Goal: Task Accomplishment & Management: Manage account settings

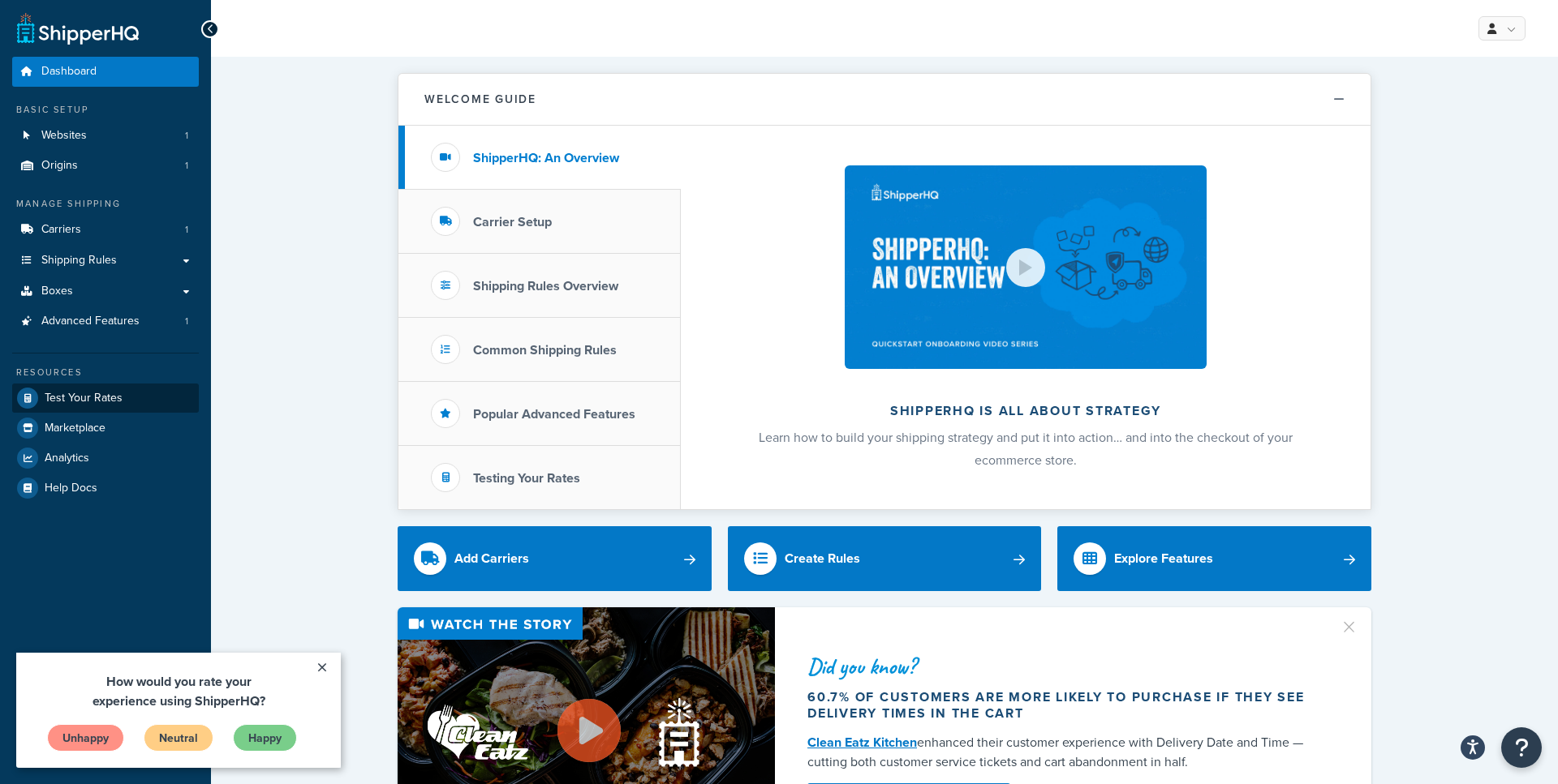
click at [106, 392] on span "Test Your Rates" at bounding box center [84, 398] width 78 height 14
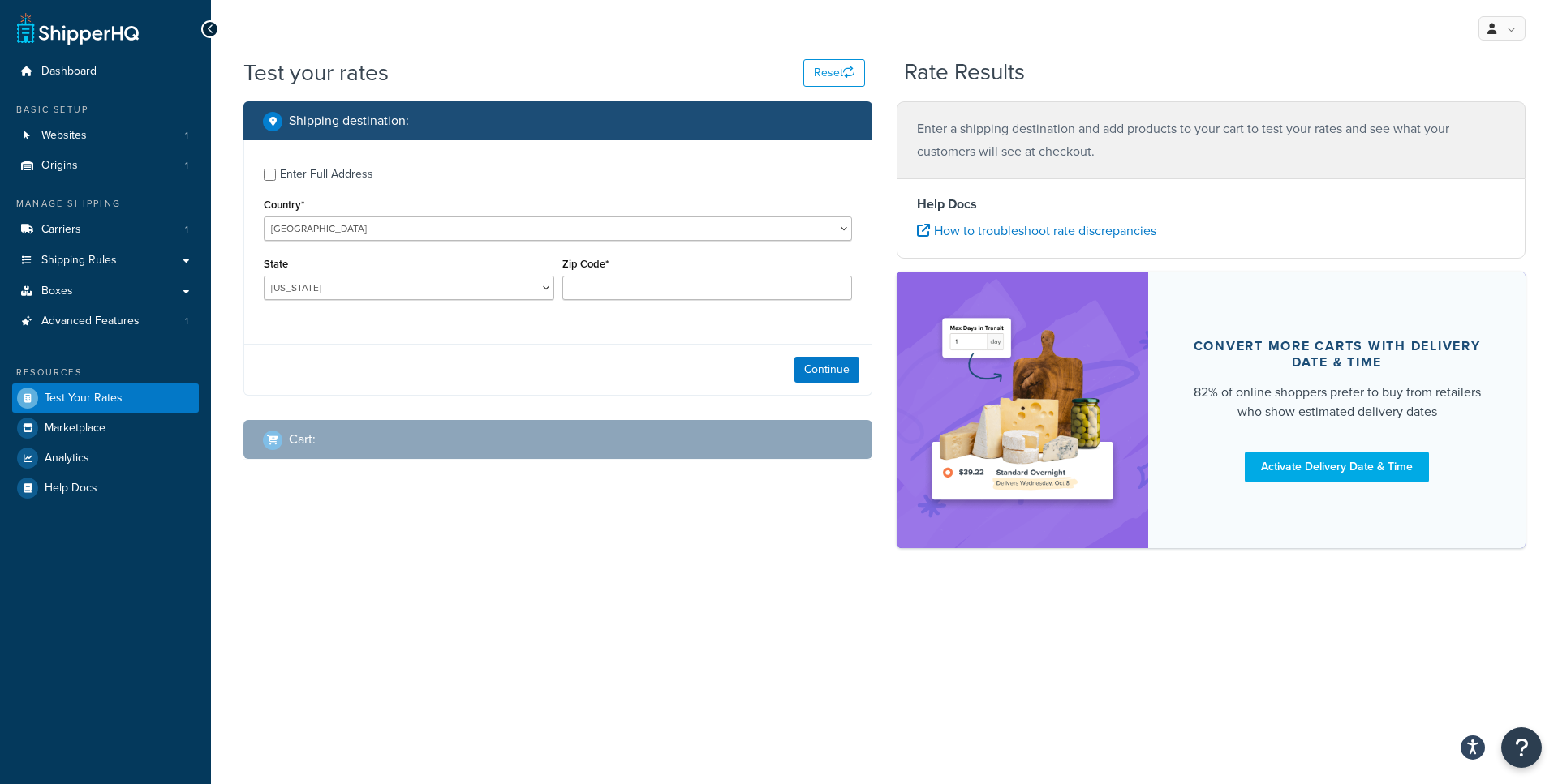
click at [322, 176] on div "Enter Full Address" at bounding box center [327, 174] width 94 height 23
click at [275, 176] on input "Enter Full Address" at bounding box center [269, 174] width 12 height 12
checkbox input "true"
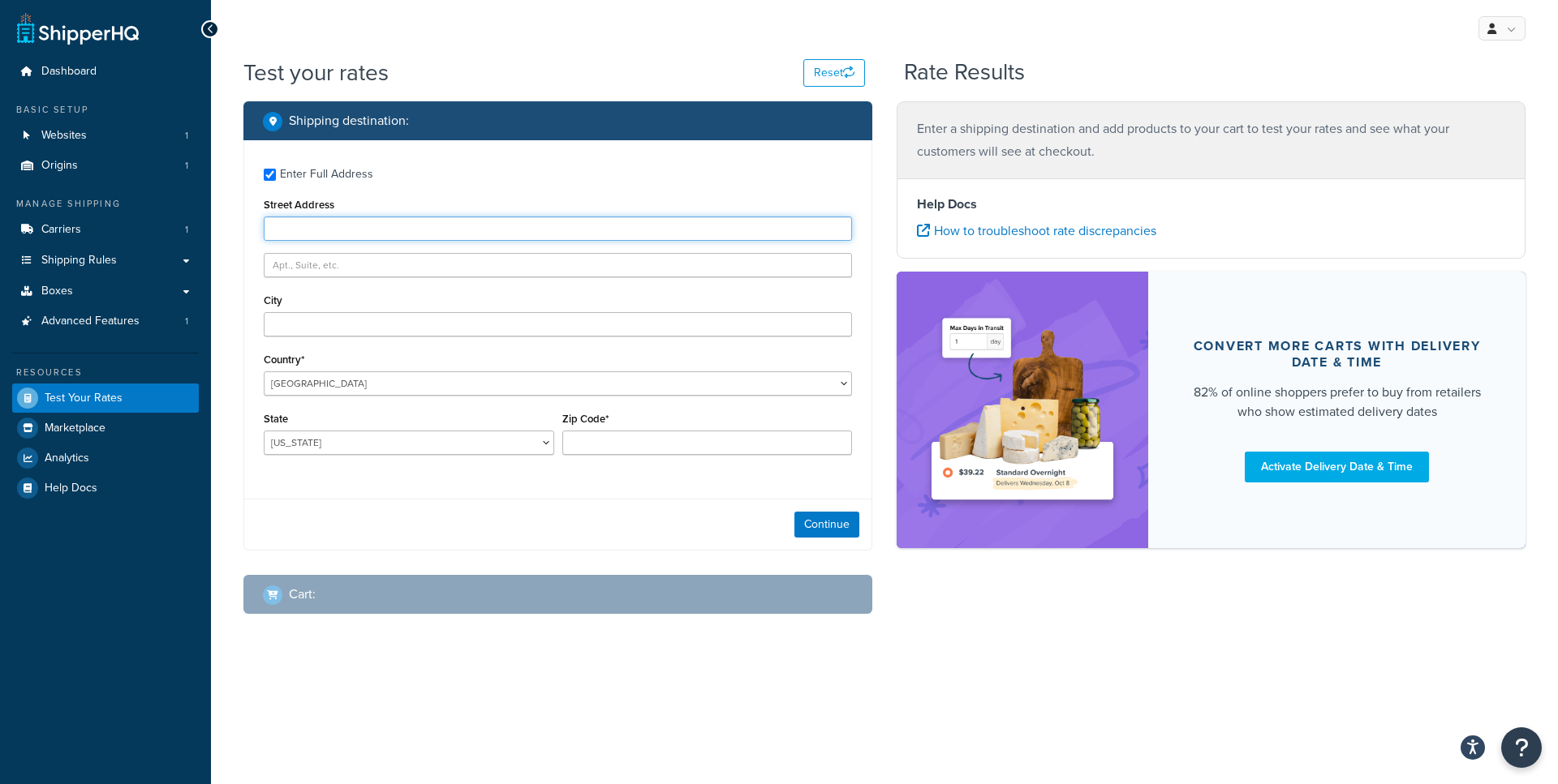
click at [338, 235] on input "Street Address" at bounding box center [557, 229] width 588 height 25
type input "51 rainey steet"
click at [328, 317] on input "City" at bounding box center [557, 324] width 588 height 25
type input "austin"
click at [263, 372] on select "United States United Kingdom Afghanistan Åland Islands Albania Algeria American…" at bounding box center [557, 384] width 588 height 25
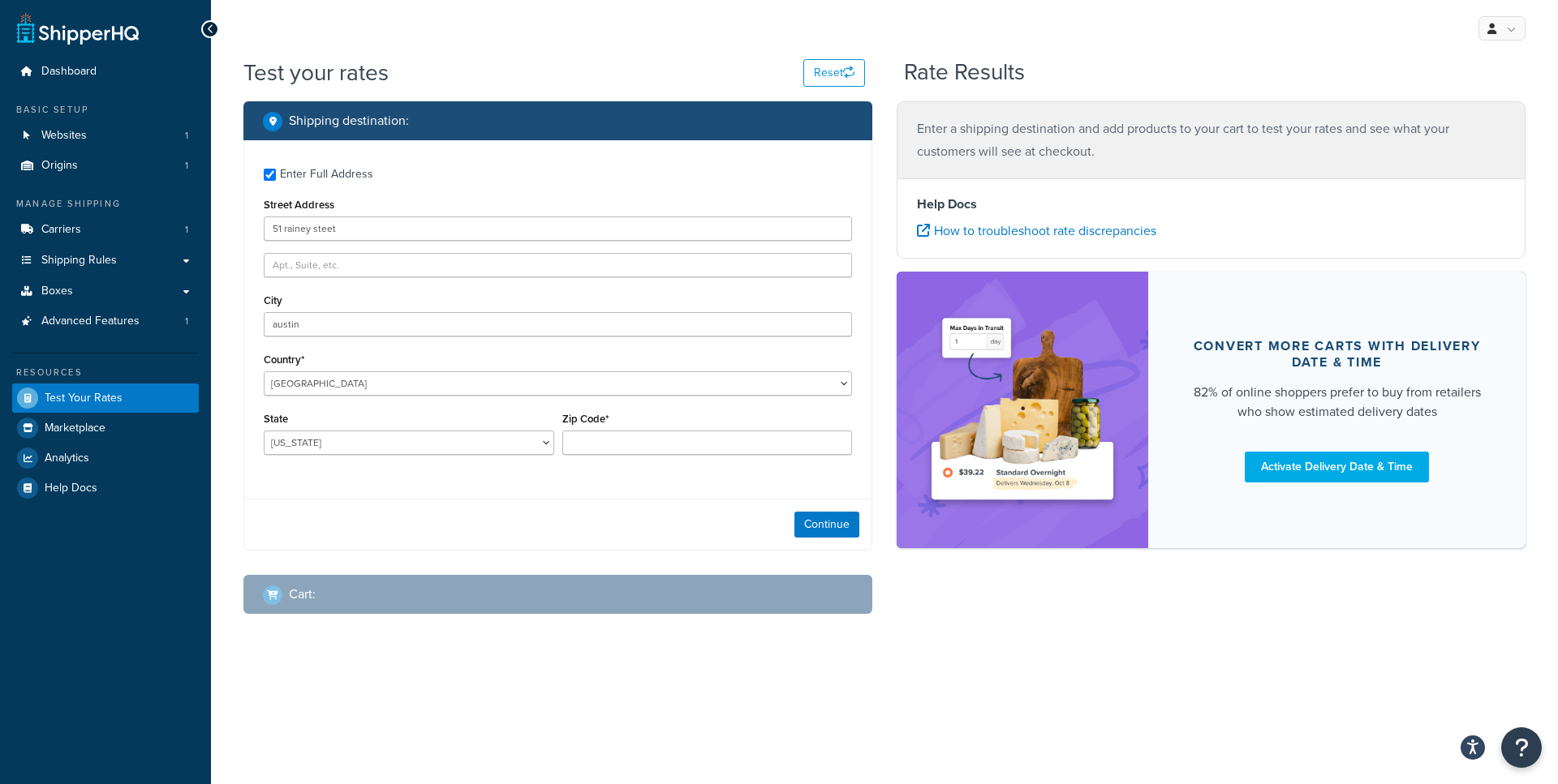
click at [300, 429] on div "State Alabama Alaska American Samoa Arizona Arkansas Armed Forces Americas Arme…" at bounding box center [409, 431] width 290 height 47
click at [263, 431] on select "Alabama Alaska American Samoa Arizona Arkansas Armed Forces Americas Armed Forc…" at bounding box center [409, 442] width 290 height 25
select select "TX"
click at [602, 448] on input "Zip Code*" at bounding box center [707, 442] width 290 height 25
type input "78745"
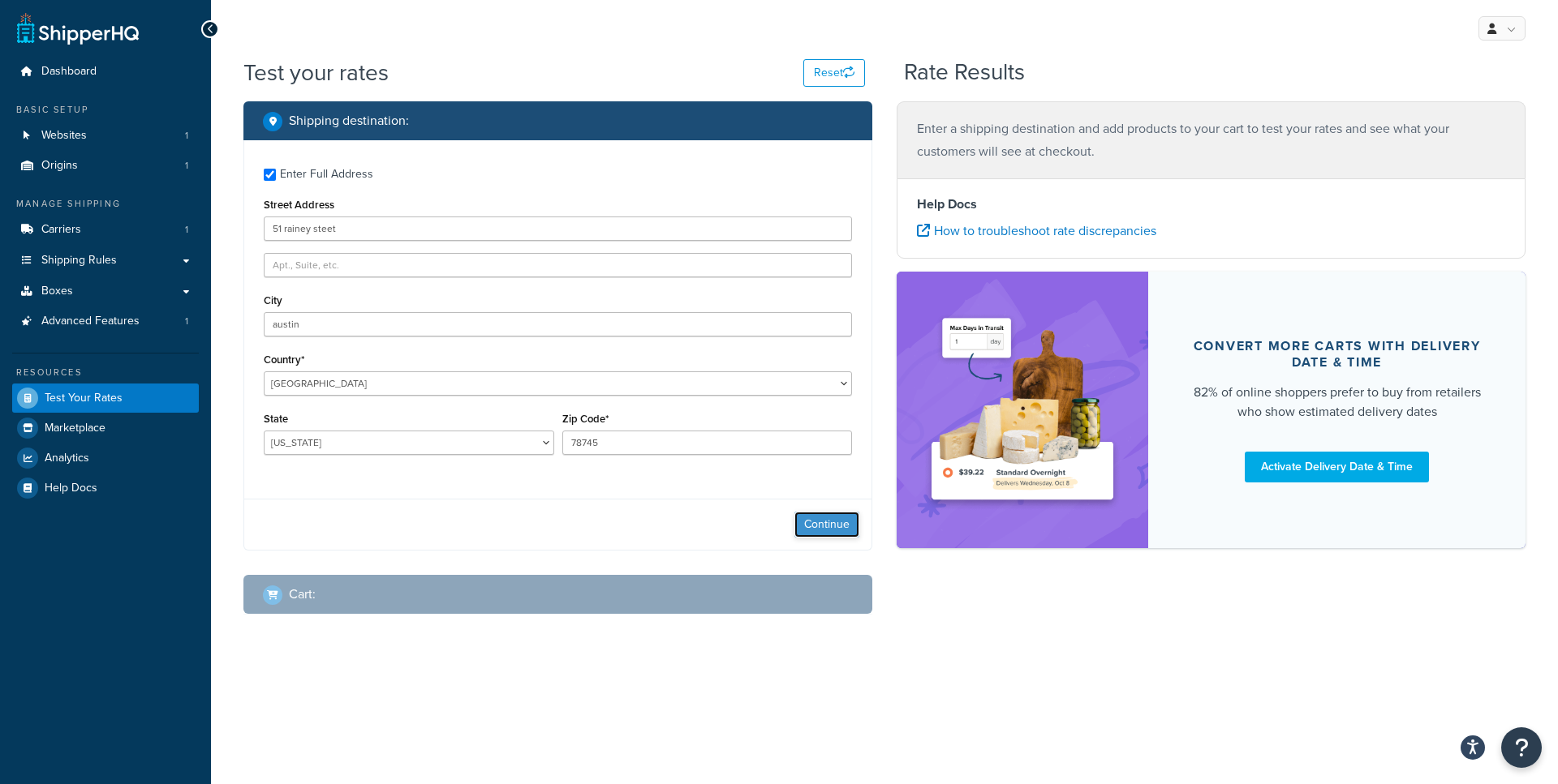
click at [843, 520] on button "Continue" at bounding box center [826, 525] width 65 height 26
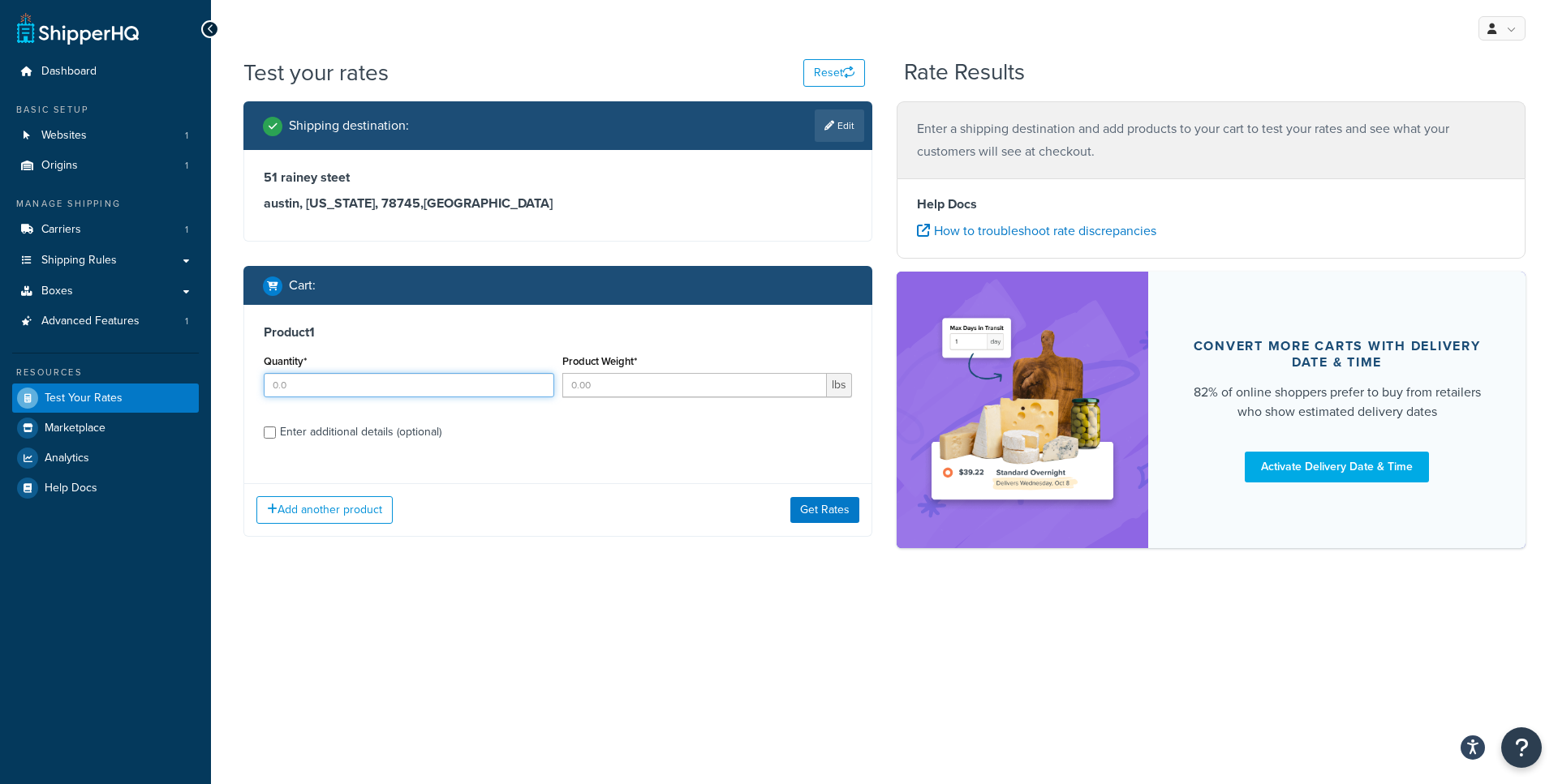
click at [398, 389] on input "Quantity*" at bounding box center [409, 385] width 290 height 25
type input "1"
type input "2"
type input "1"
click at [813, 505] on button "Get Rates" at bounding box center [824, 510] width 69 height 26
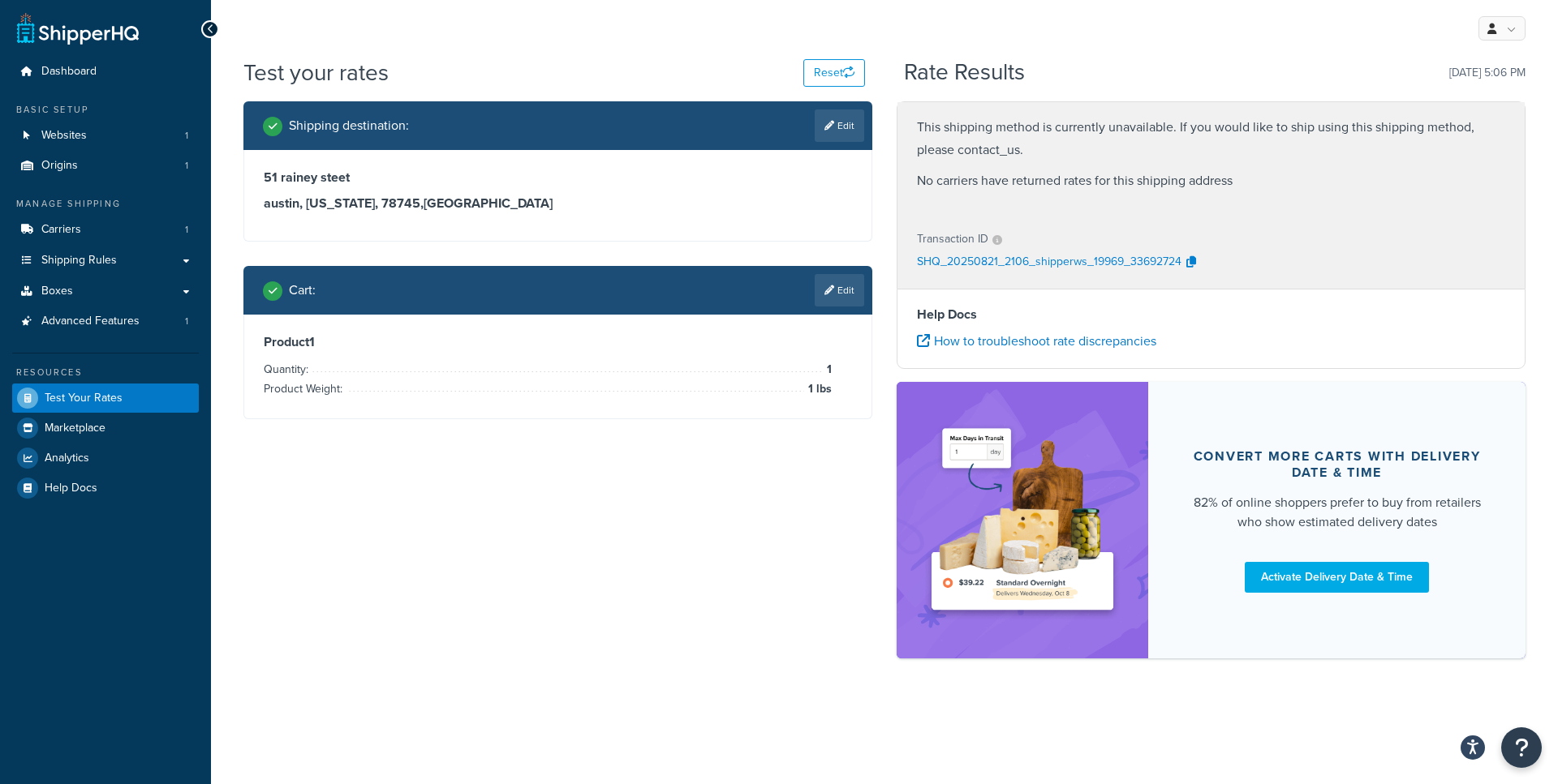
click at [1098, 264] on p "SHQ_20250821_2106_shipperws_19969_33692724" at bounding box center [1048, 263] width 264 height 25
click at [108, 231] on link "Carriers 1" at bounding box center [105, 230] width 186 height 30
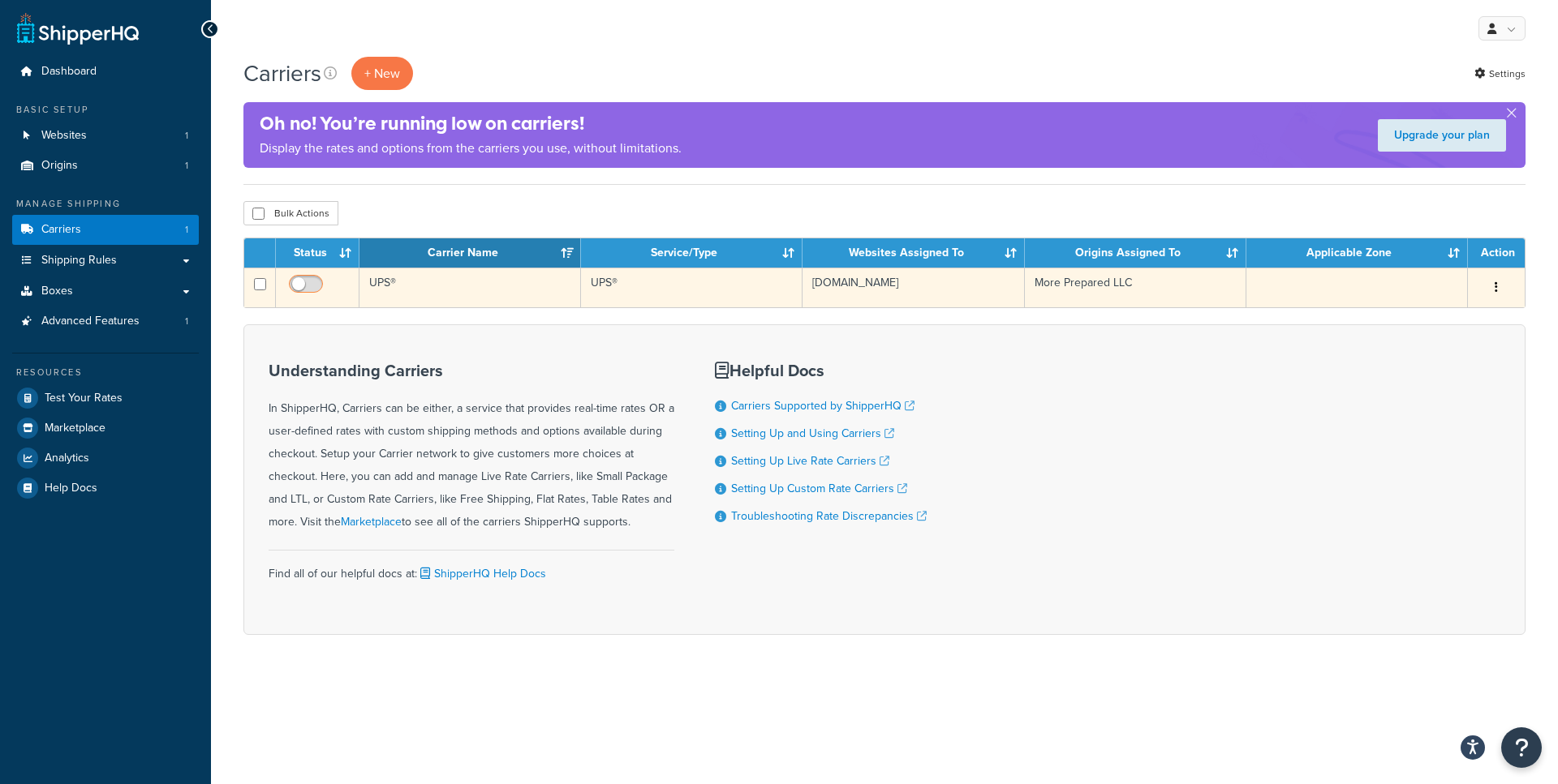
click at [304, 285] on input "checkbox" at bounding box center [308, 288] width 45 height 20
checkbox input "true"
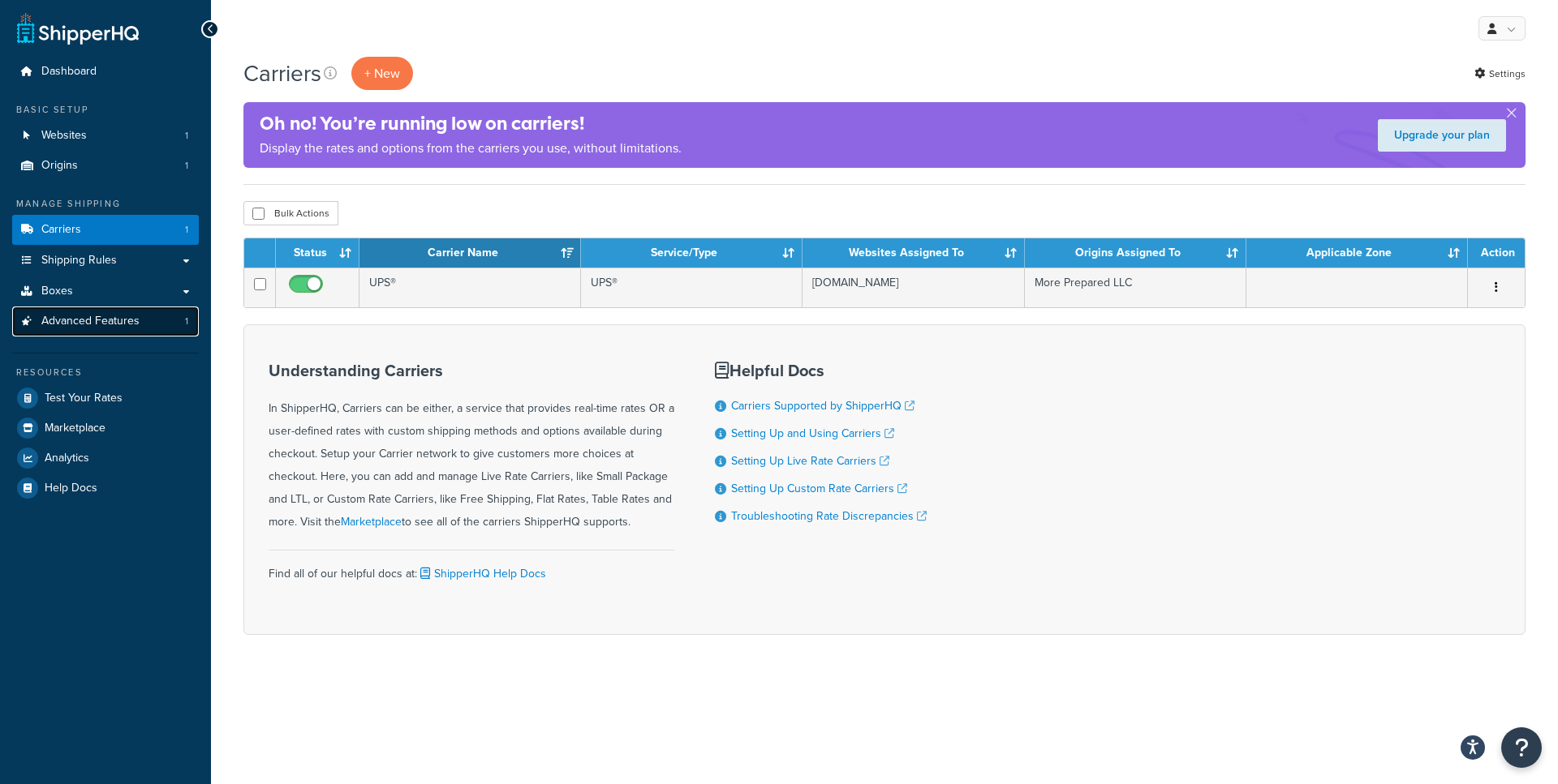
click span "Advanced Features"
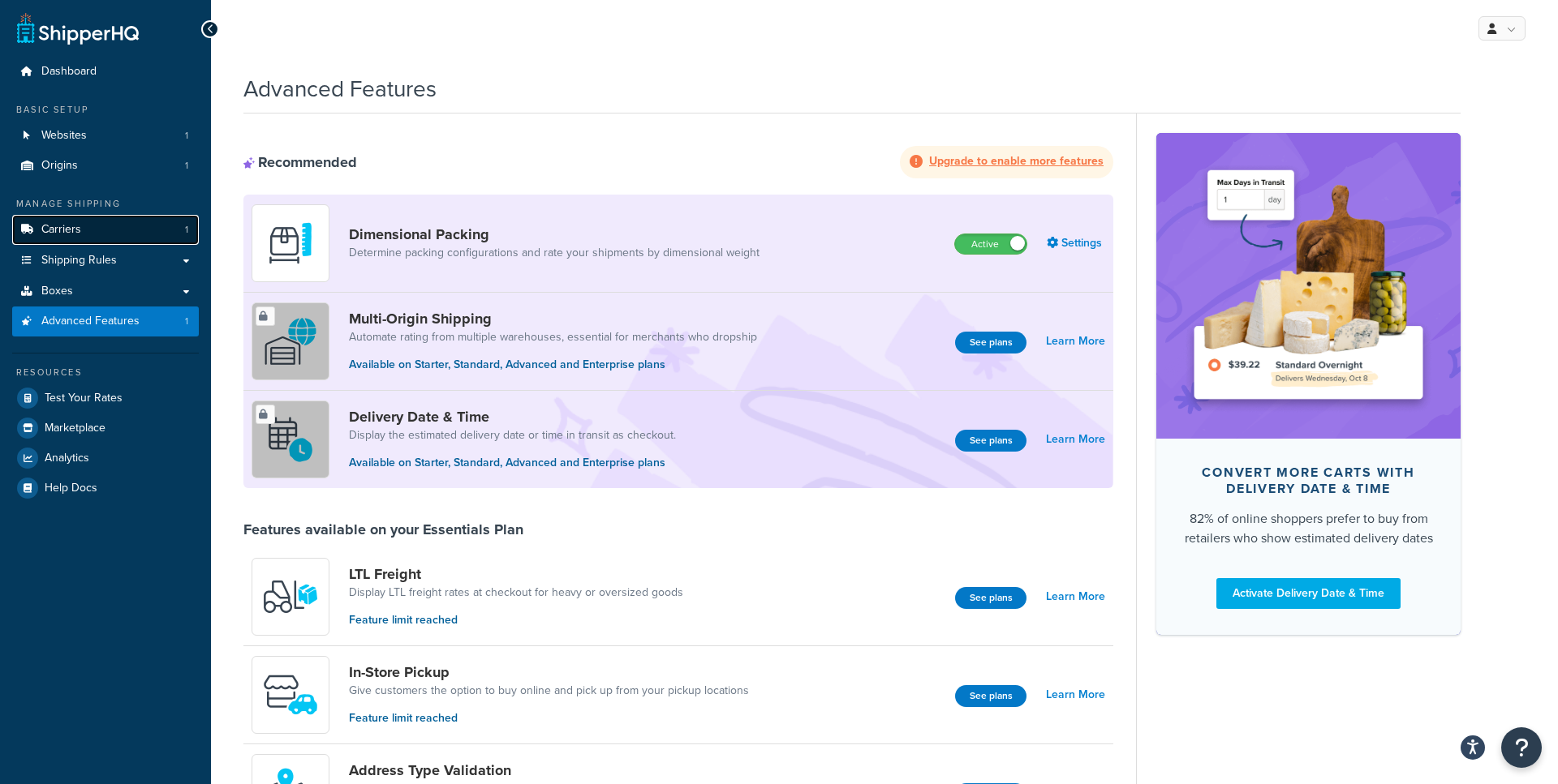
click at [83, 223] on link "Carriers 1" at bounding box center [105, 230] width 186 height 30
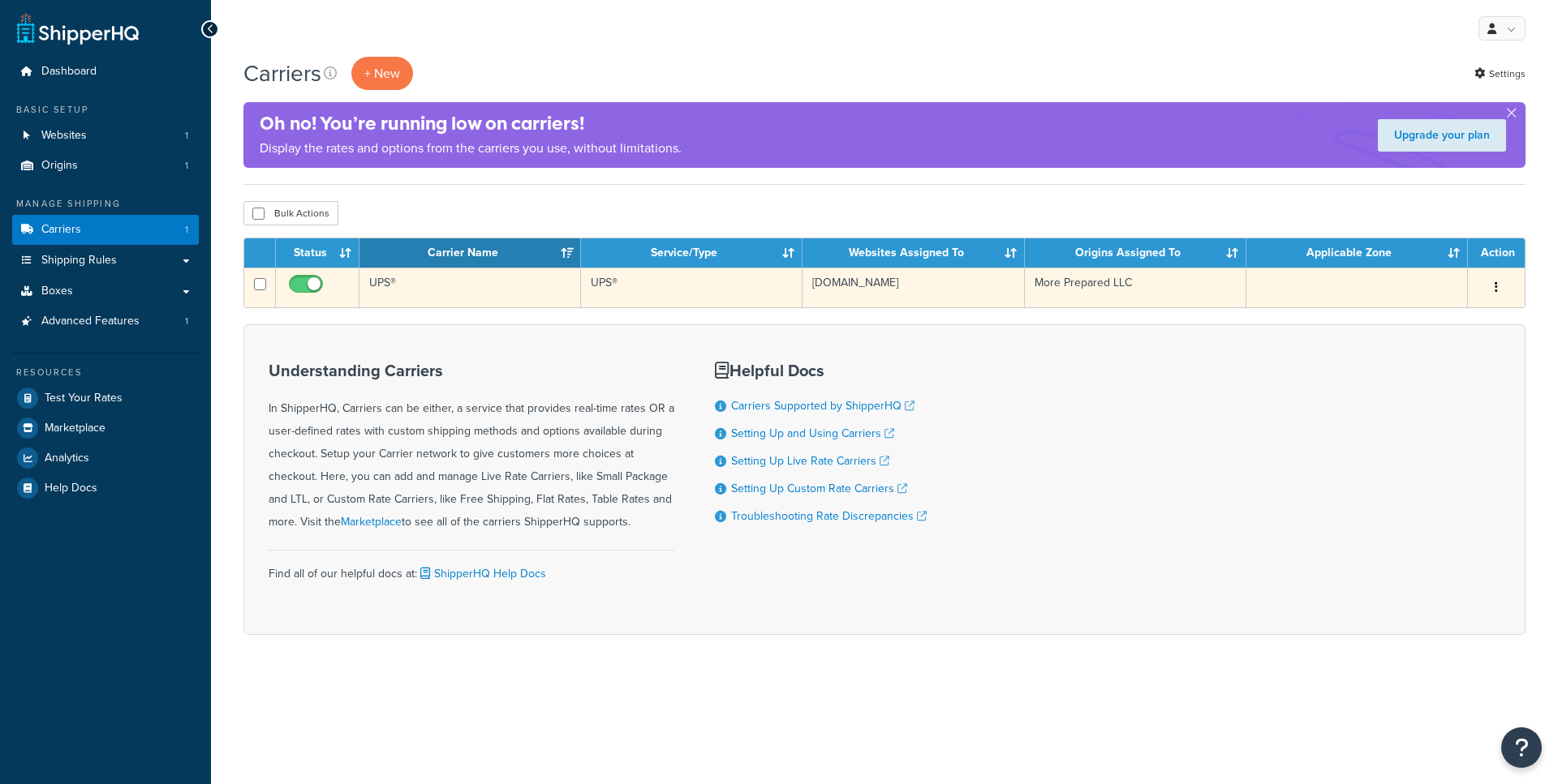
click at [314, 288] on input "checkbox" at bounding box center [308, 288] width 45 height 20
checkbox input "false"
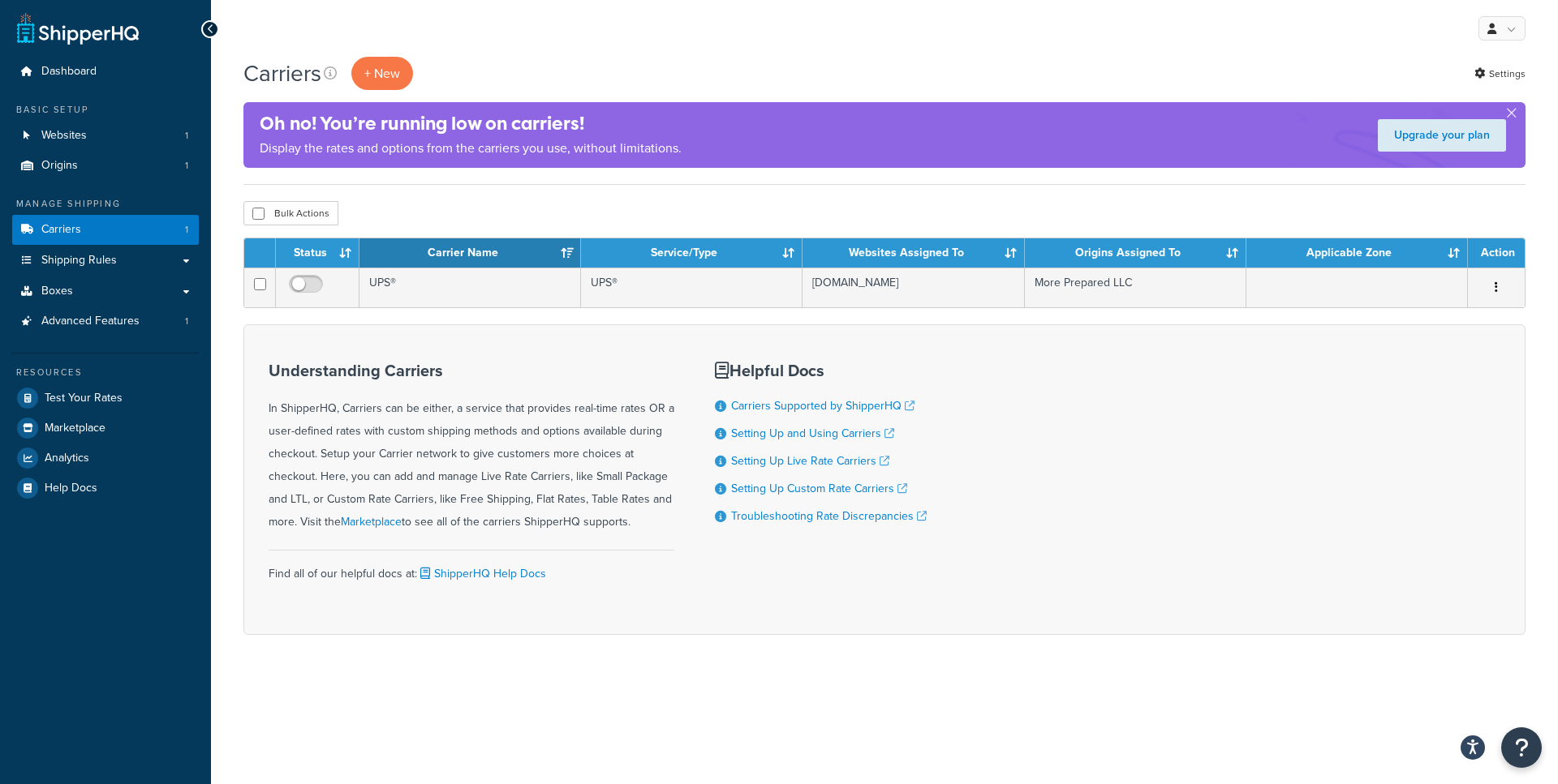
click at [534, 39] on div "My Profile Billing Global Settings Contact Us Logout" at bounding box center [884, 28] width 1347 height 57
click at [97, 396] on span "Test Your Rates" at bounding box center [84, 398] width 78 height 14
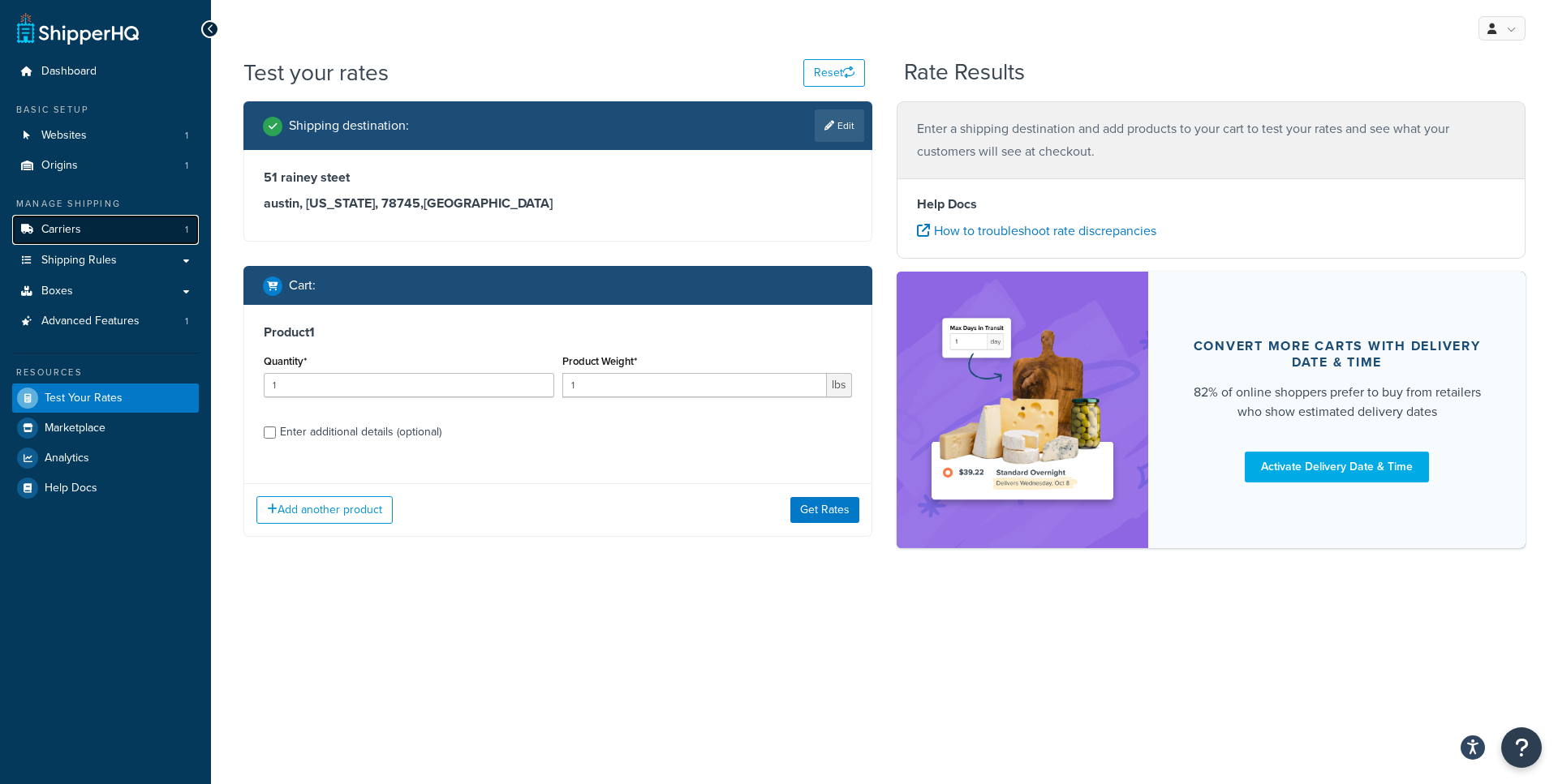
click at [72, 230] on span "Carriers" at bounding box center [61, 230] width 39 height 14
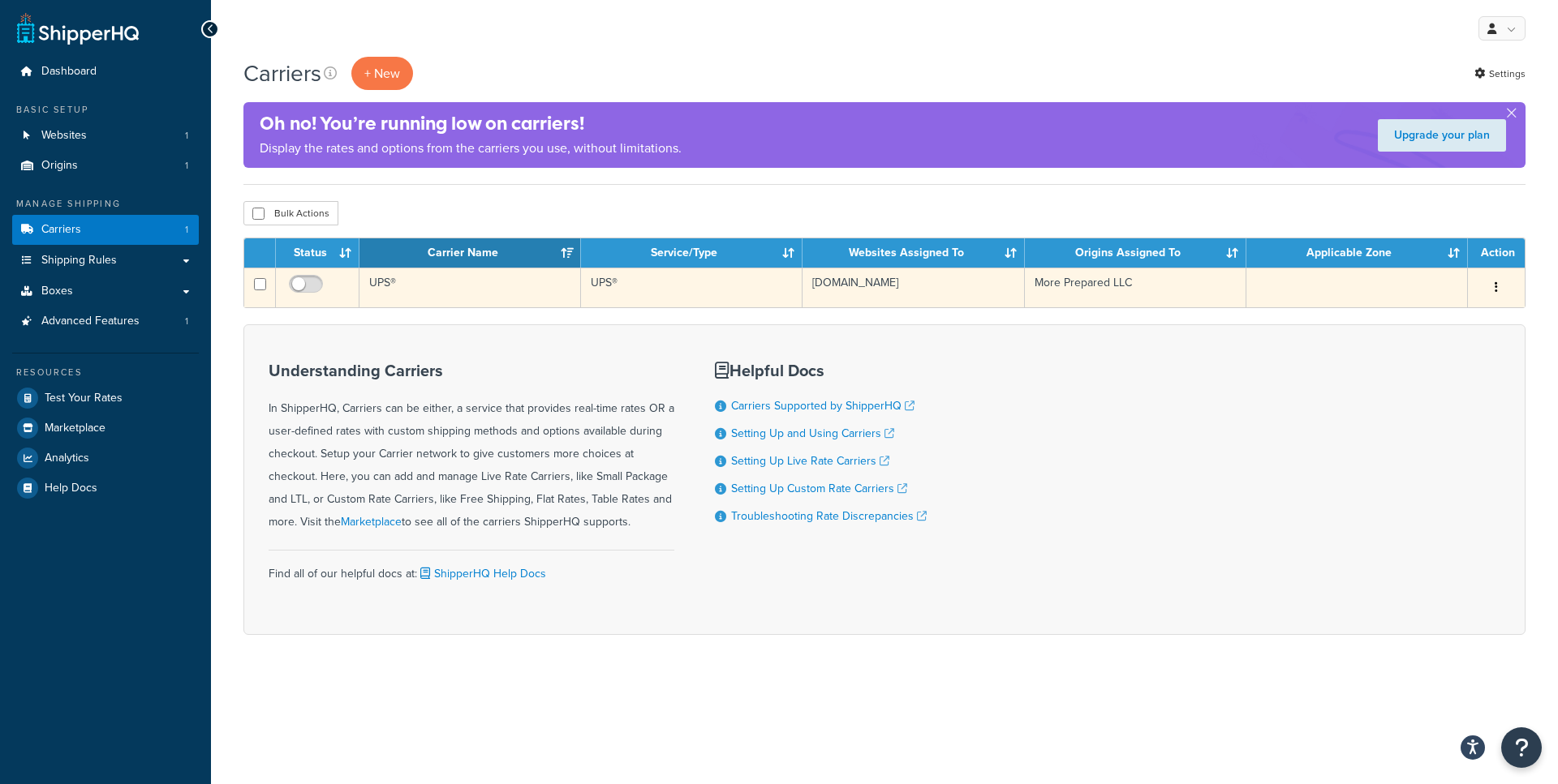
click at [882, 279] on td "e0e3ff-3b.myshopify.com" at bounding box center [913, 287] width 221 height 39
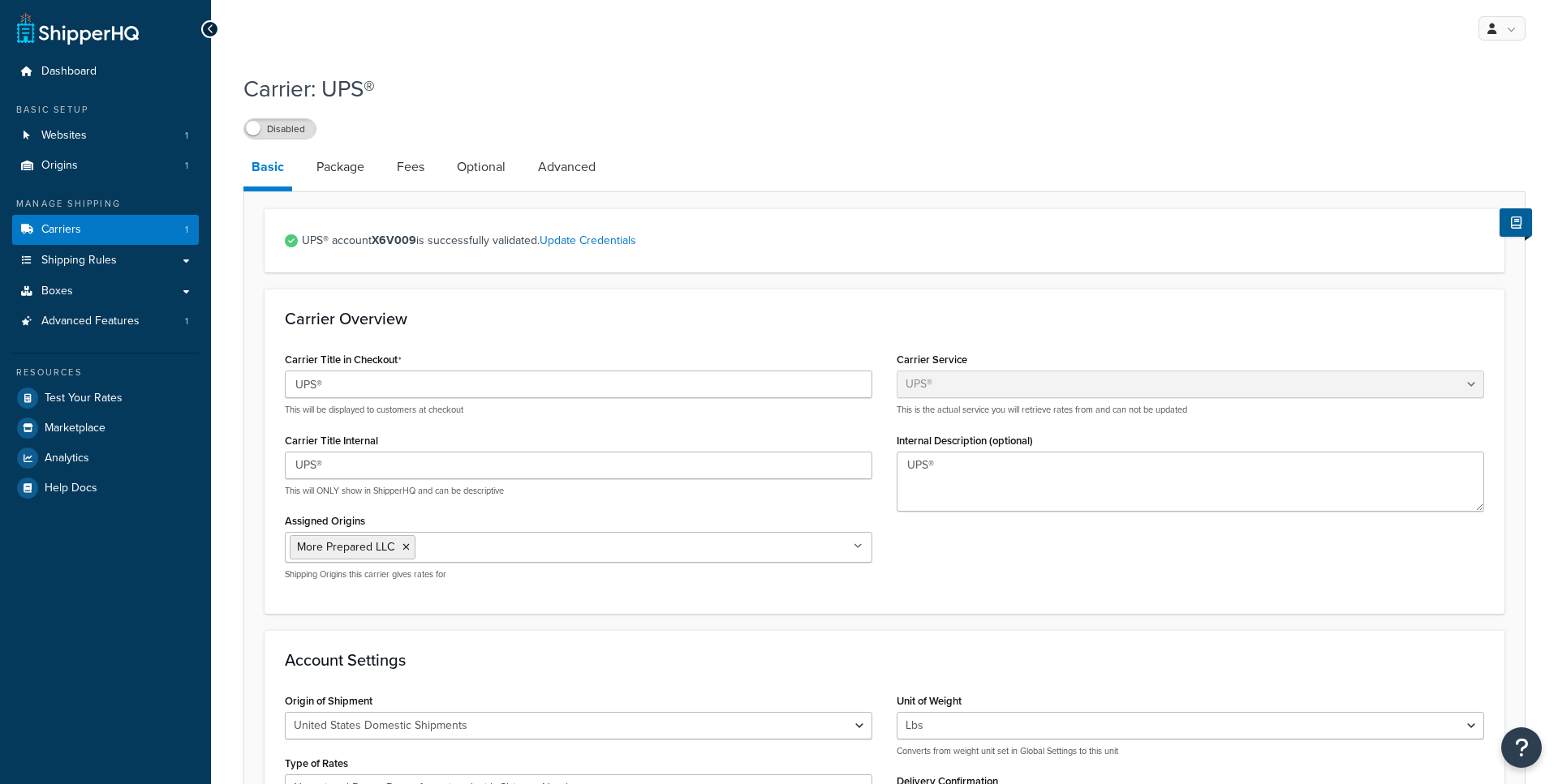
select select "ups"
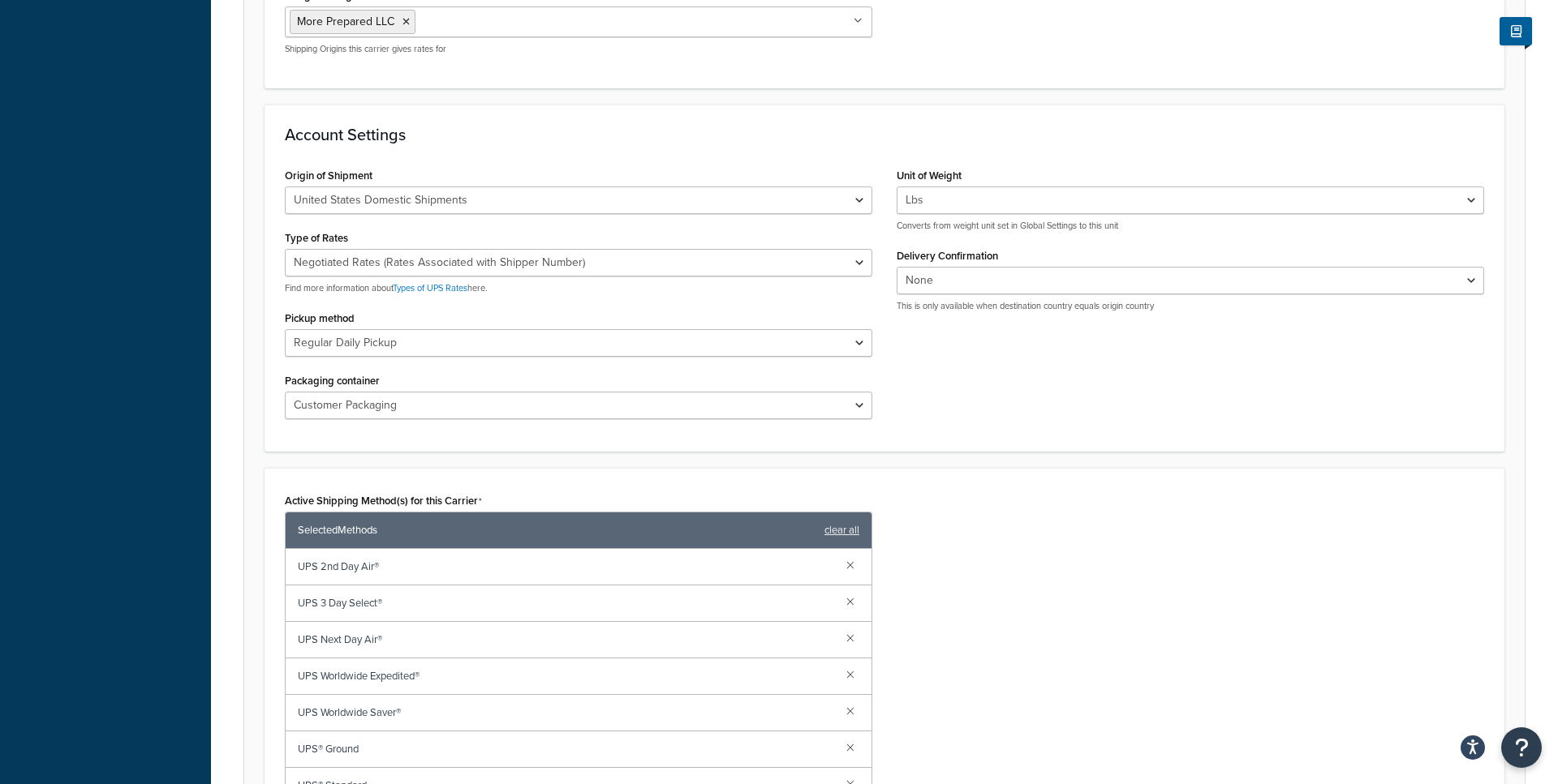
scroll to position [547, 0]
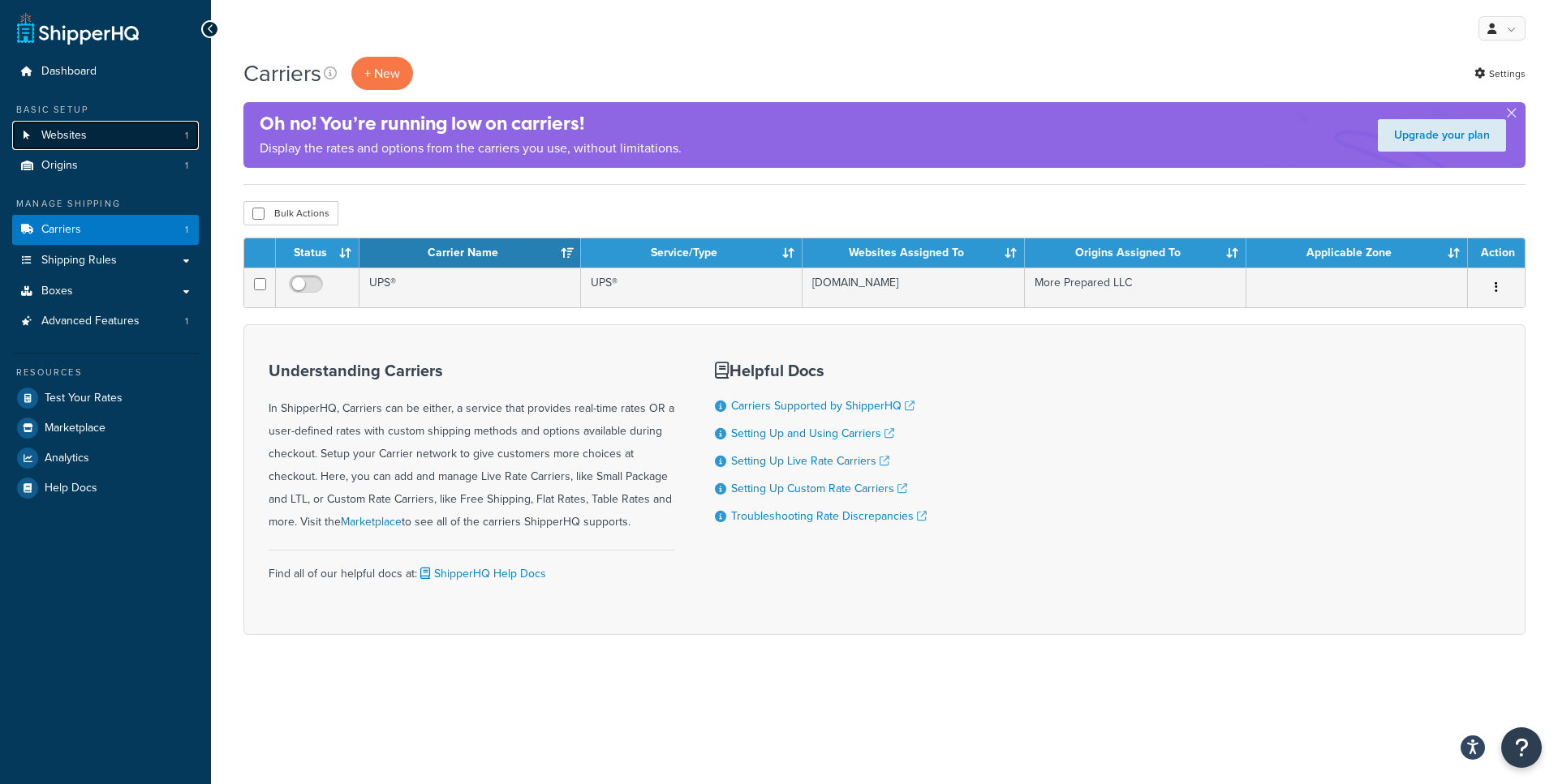
click at [134, 141] on link "Websites 1" at bounding box center [105, 136] width 186 height 30
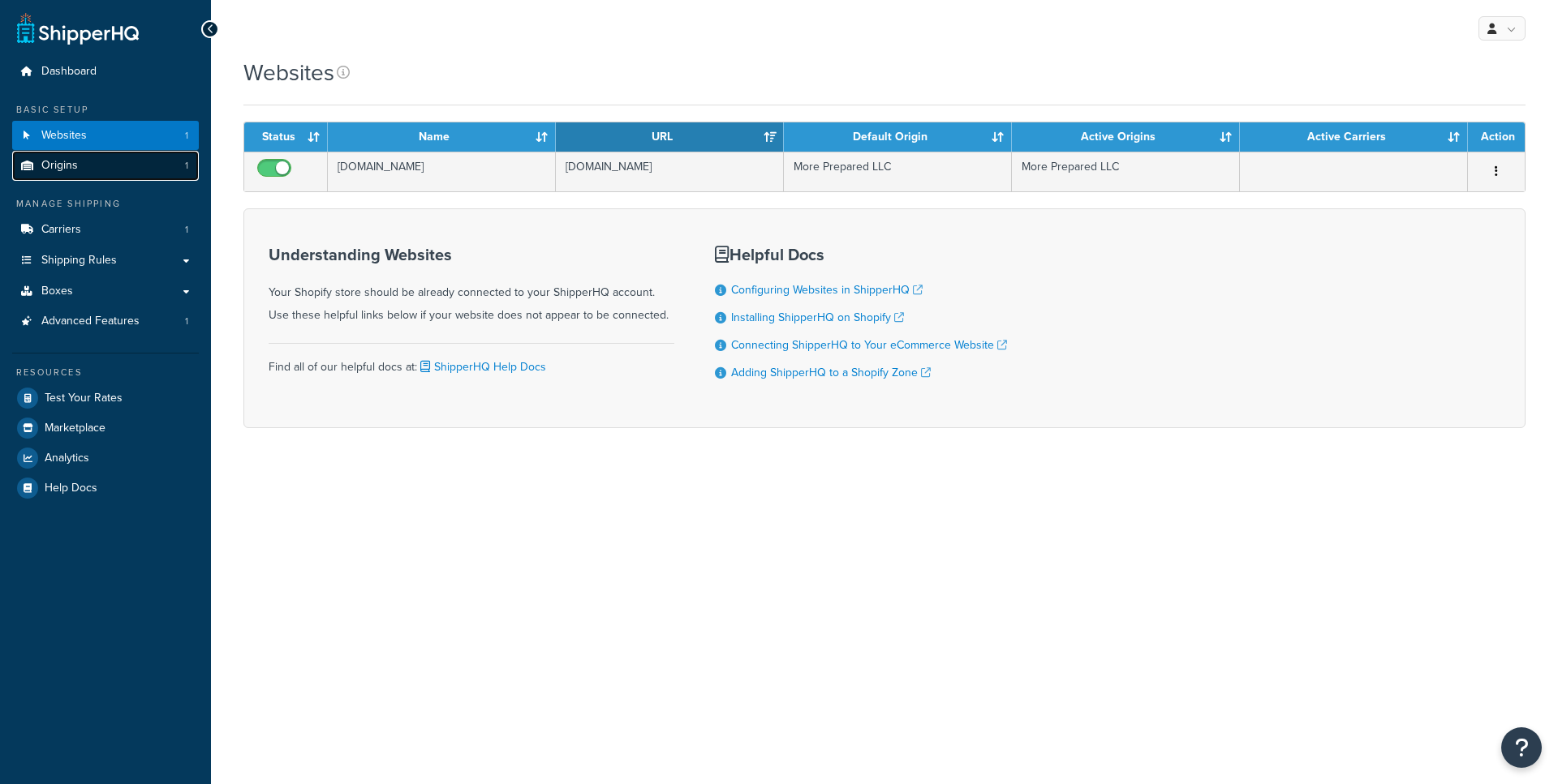
click at [131, 171] on link "Origins 1" at bounding box center [105, 165] width 186 height 30
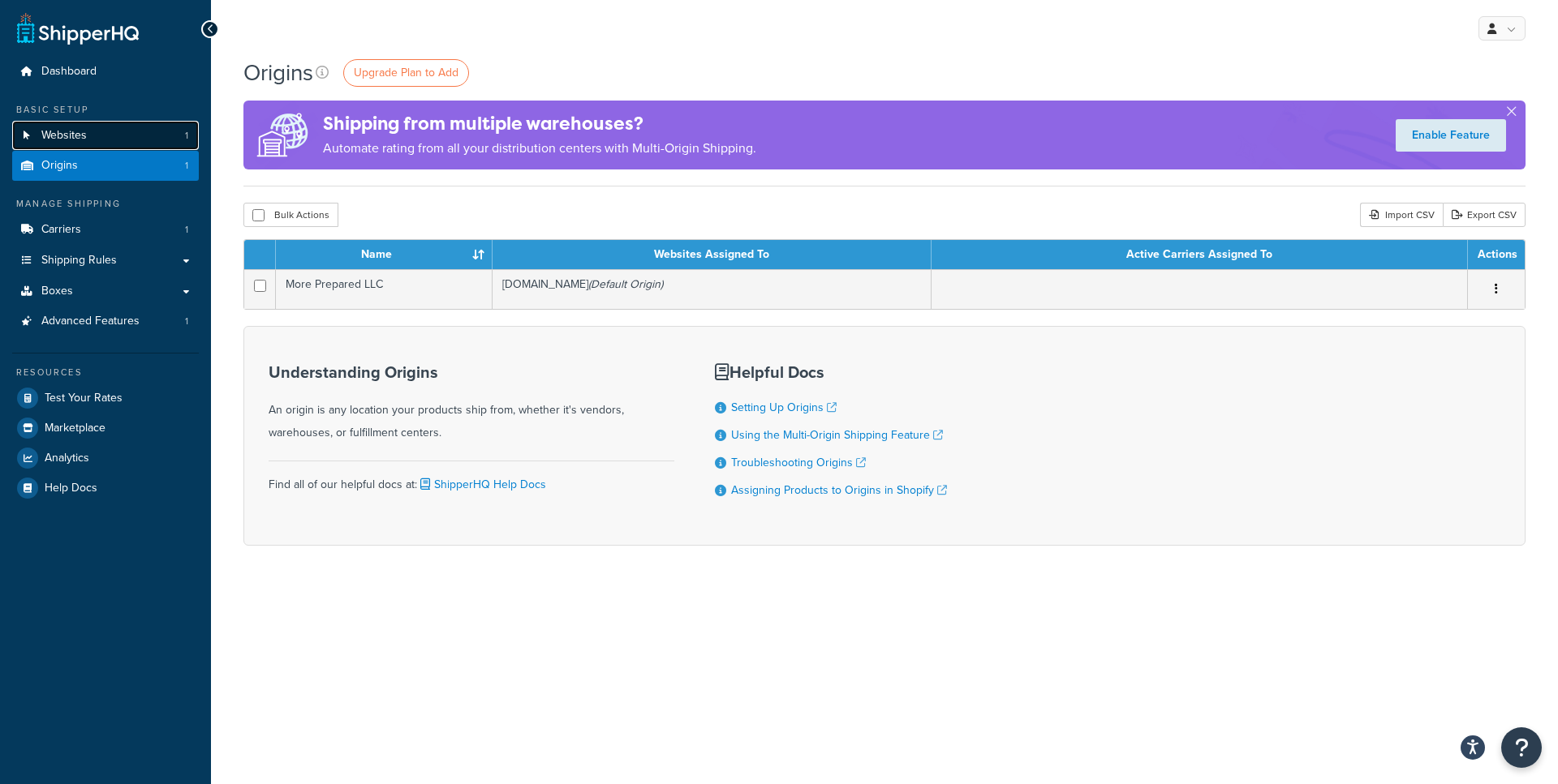
click at [121, 141] on link "Websites 1" at bounding box center [105, 136] width 186 height 30
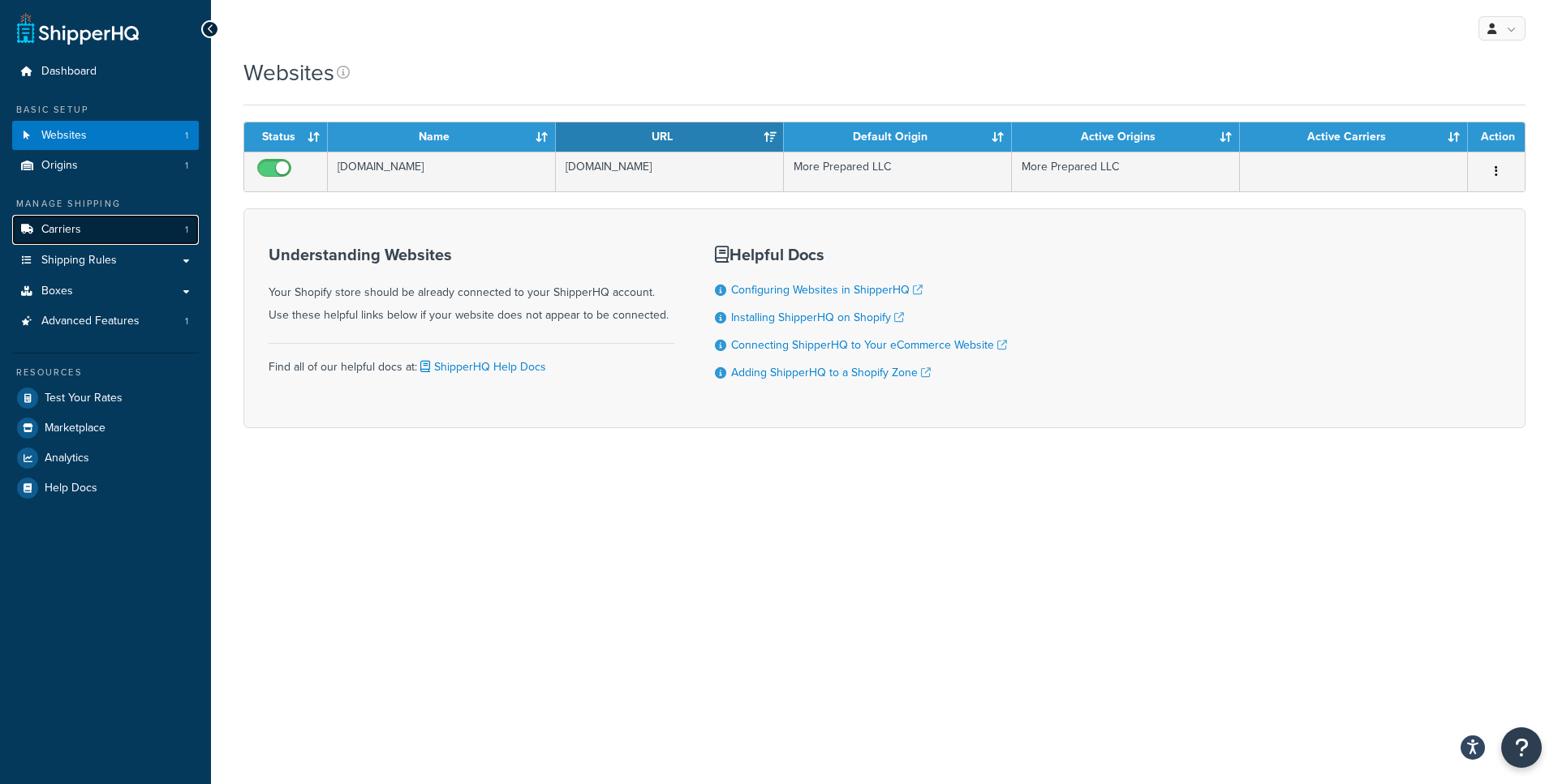
click at [103, 241] on link "Carriers 1" at bounding box center [105, 230] width 186 height 30
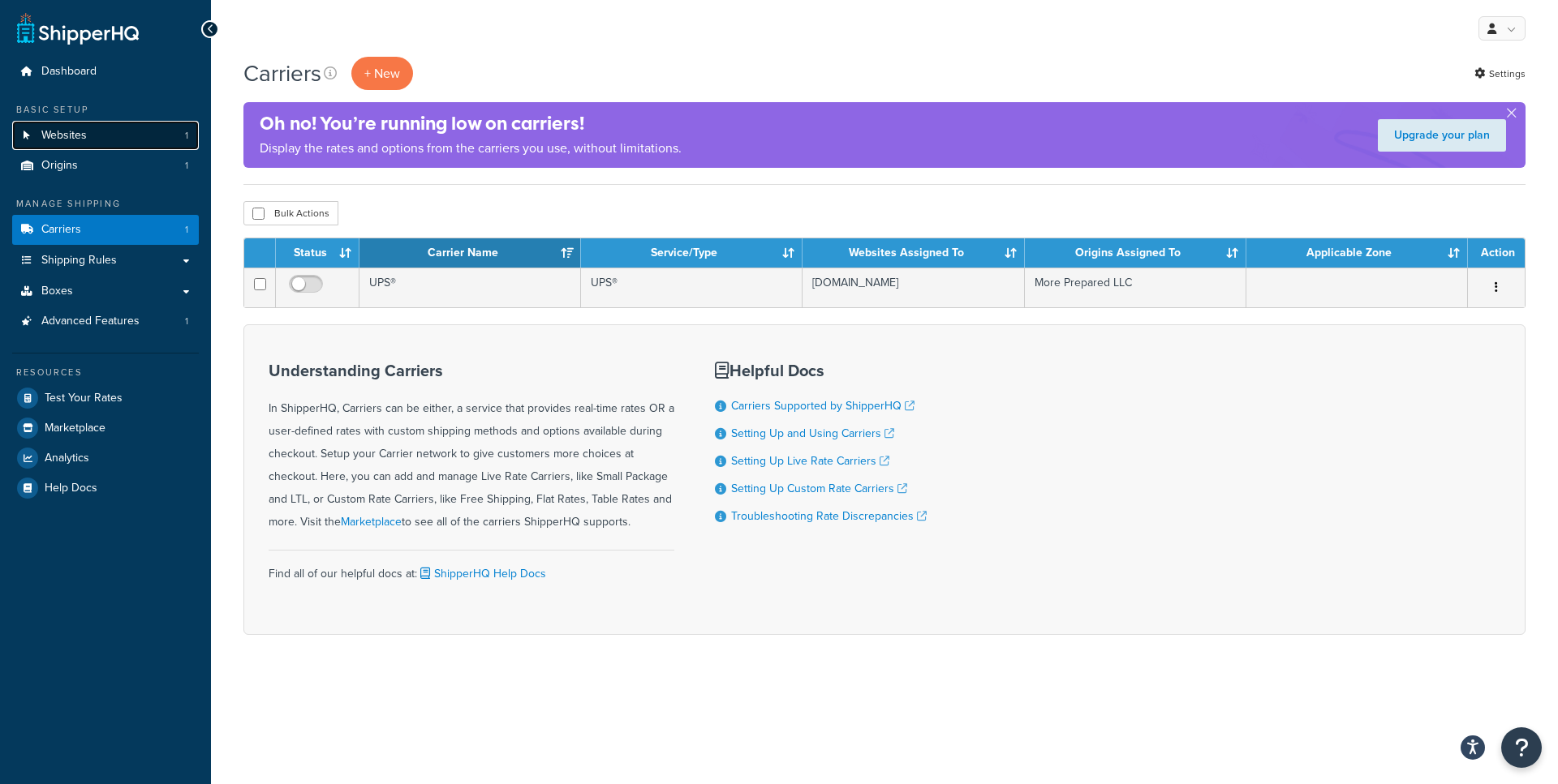
click at [152, 145] on link "Websites 1" at bounding box center [105, 136] width 186 height 30
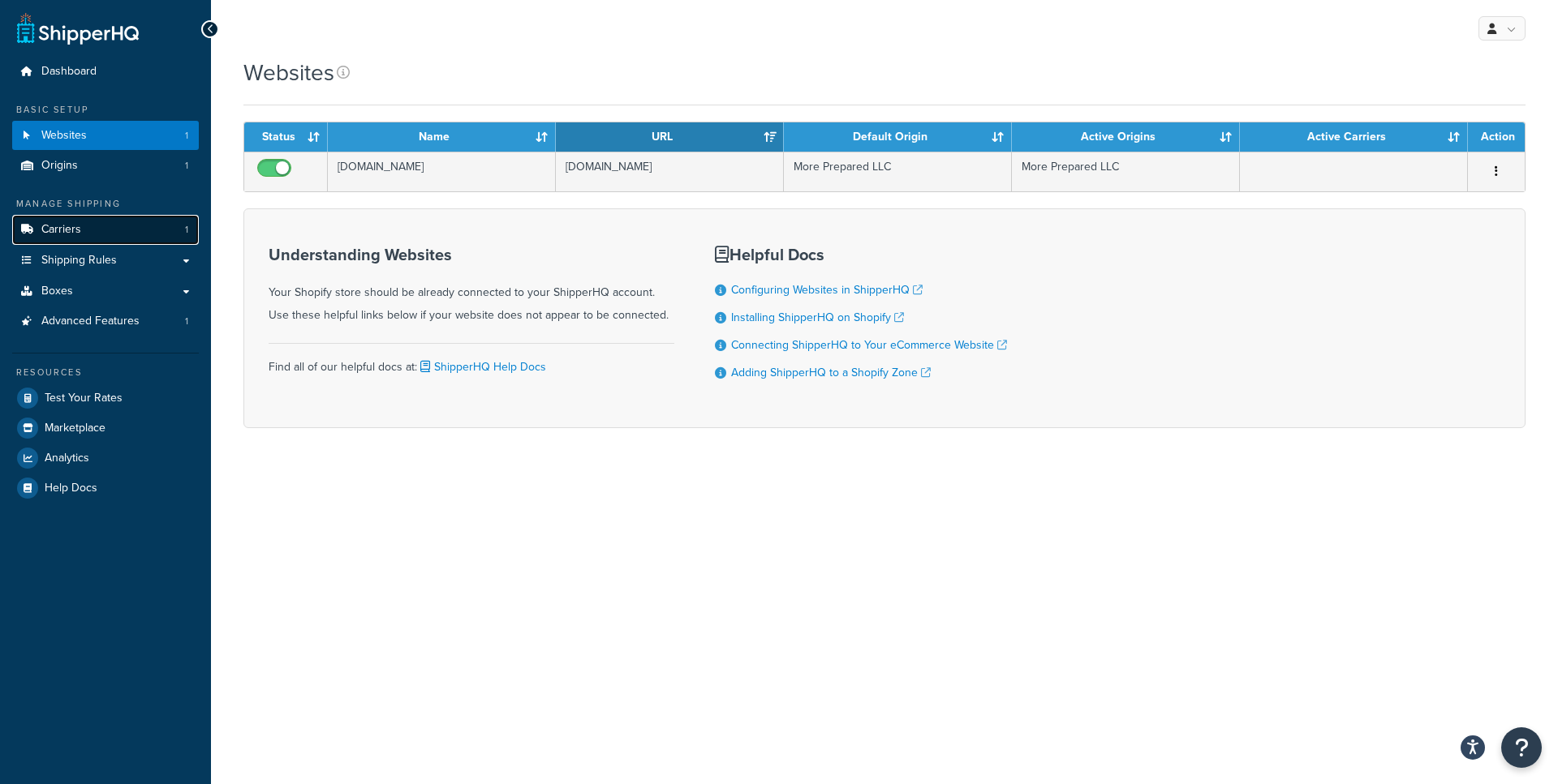
click at [130, 229] on link "Carriers 1" at bounding box center [105, 230] width 186 height 30
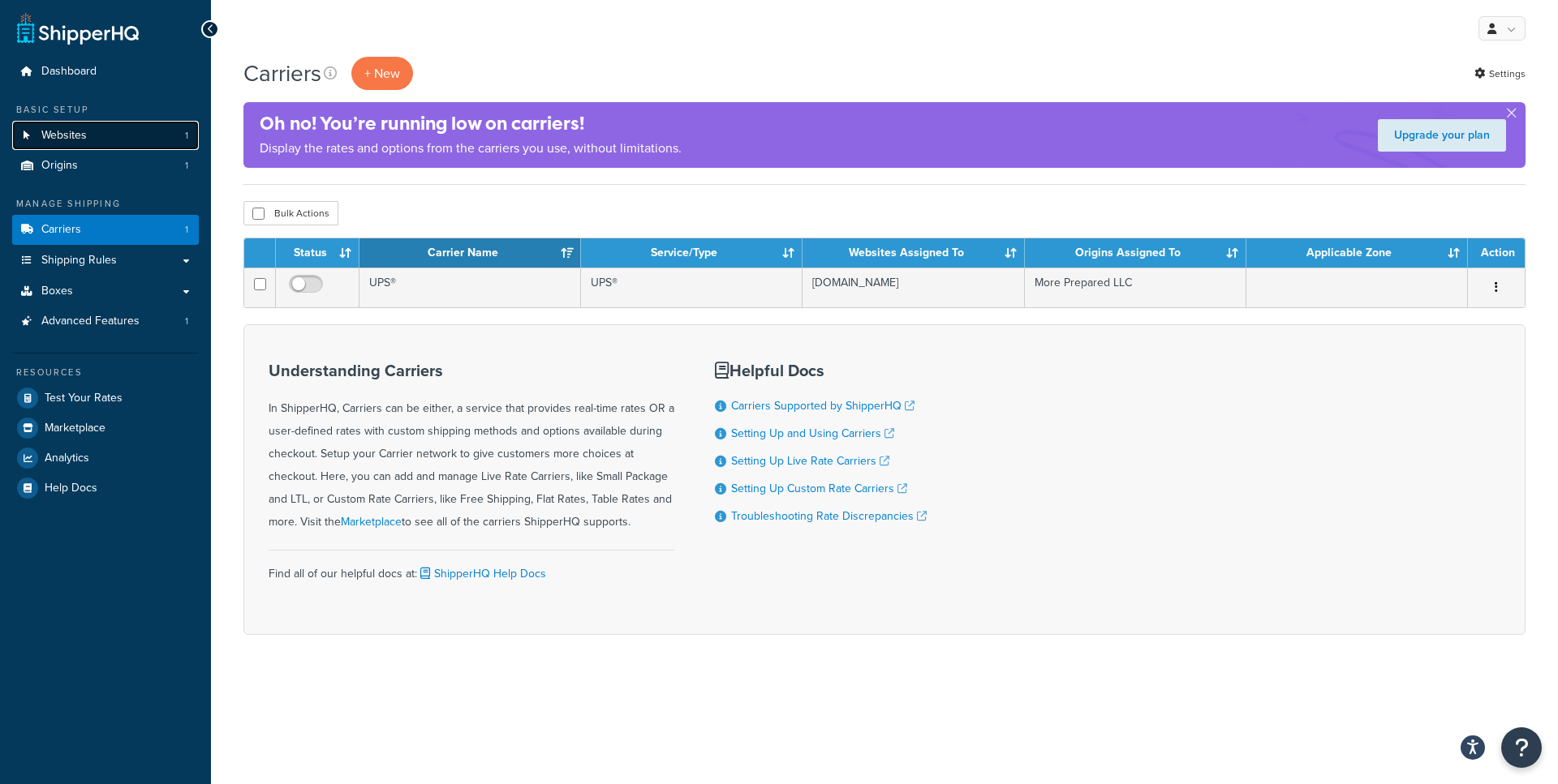
click at [115, 140] on link "Websites 1" at bounding box center [105, 136] width 186 height 30
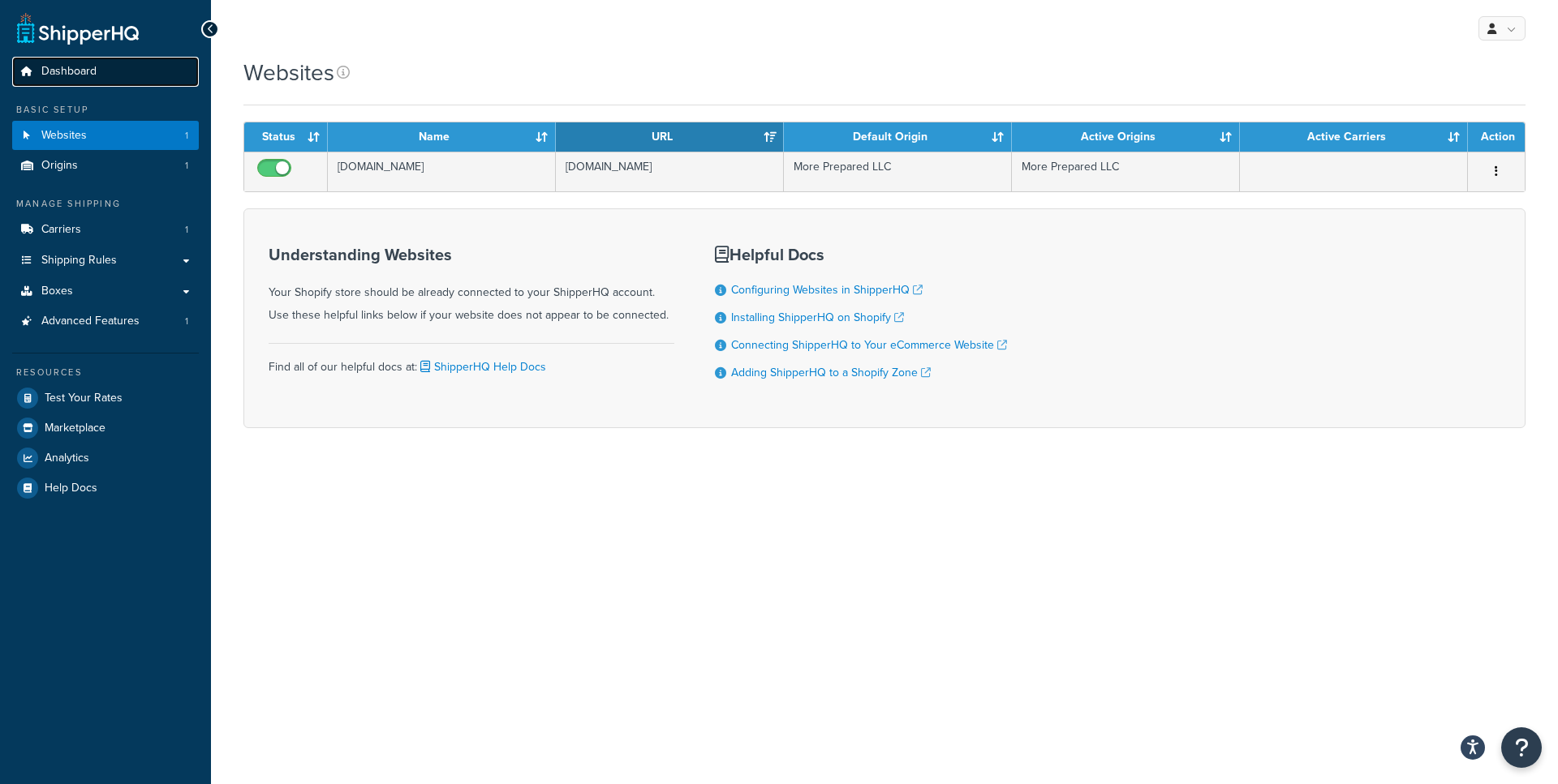
click at [135, 77] on link "Dashboard" at bounding box center [105, 72] width 186 height 30
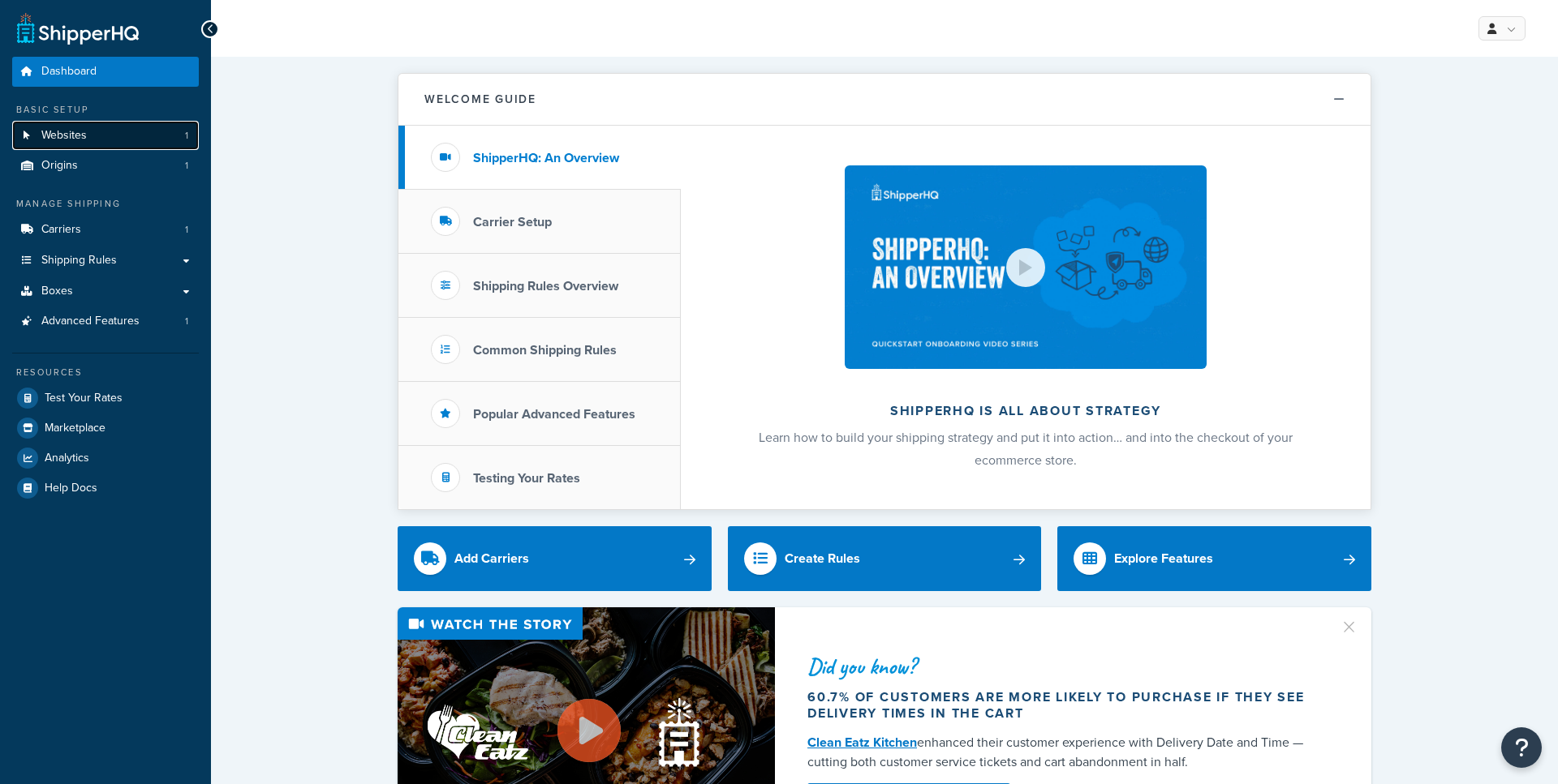
click at [119, 145] on link "Websites 1" at bounding box center [105, 136] width 186 height 30
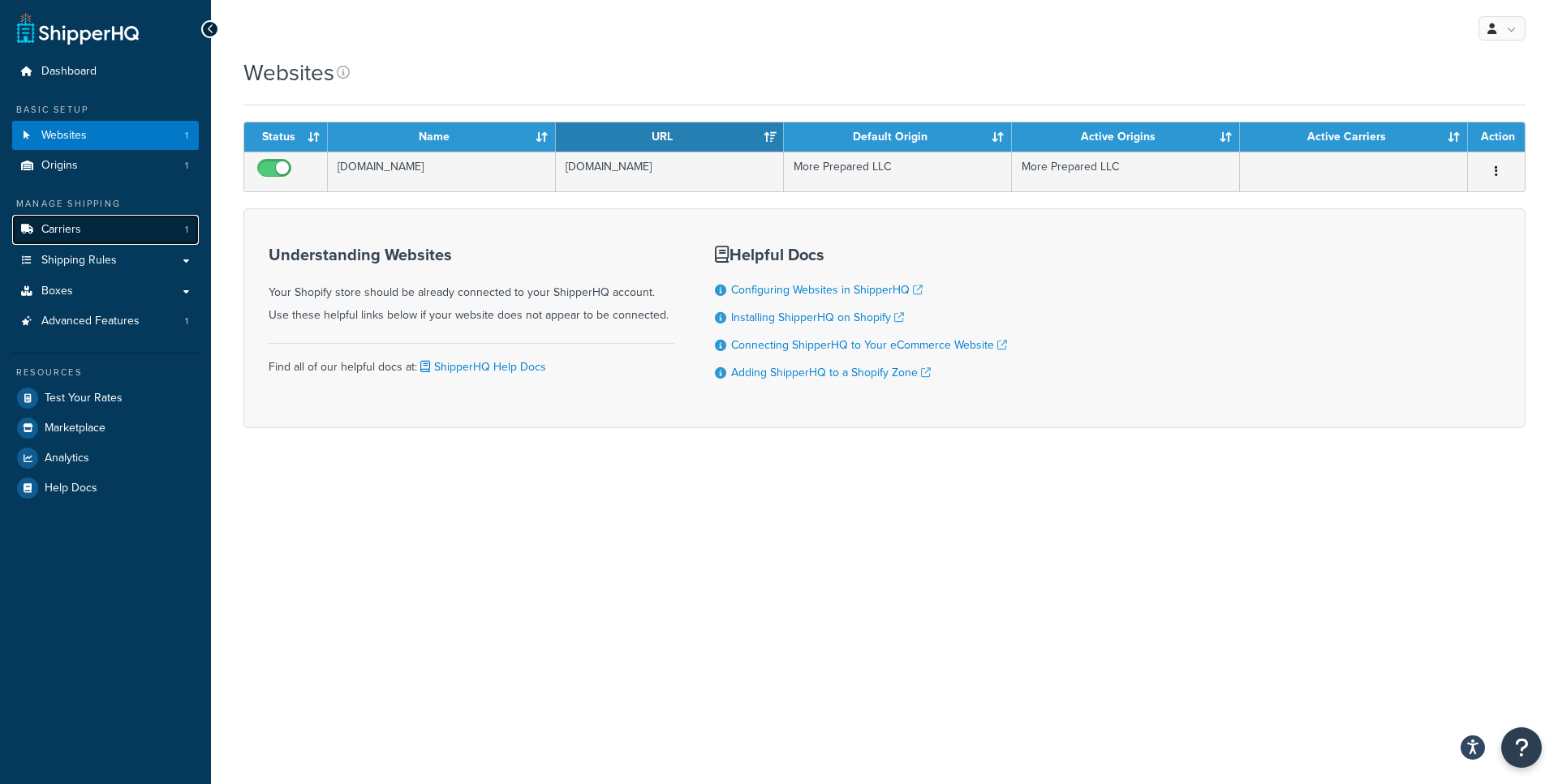
click at [98, 235] on link "Carriers 1" at bounding box center [105, 230] width 186 height 30
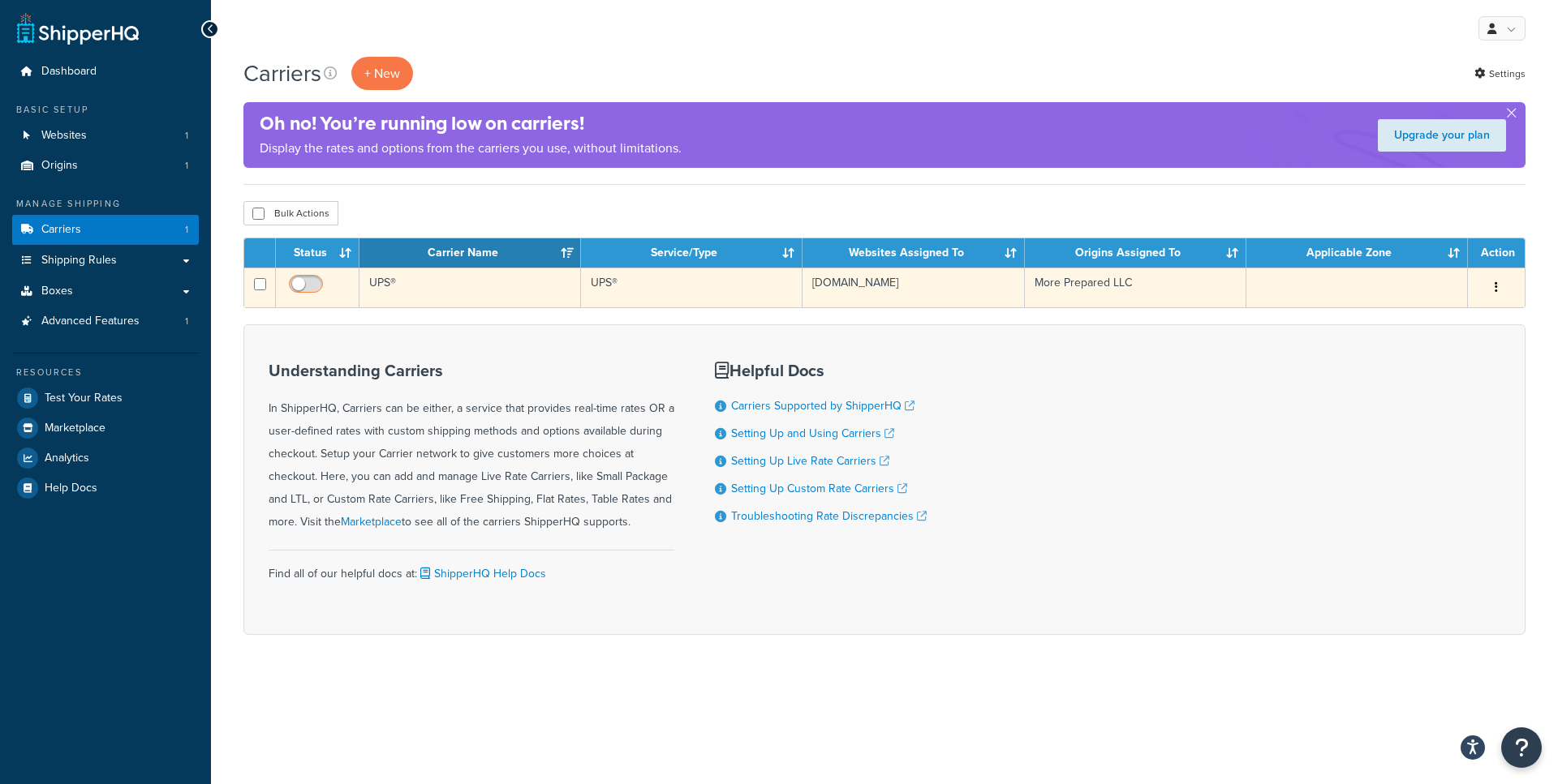
click at [309, 285] on input "checkbox" at bounding box center [308, 288] width 45 height 20
checkbox input "true"
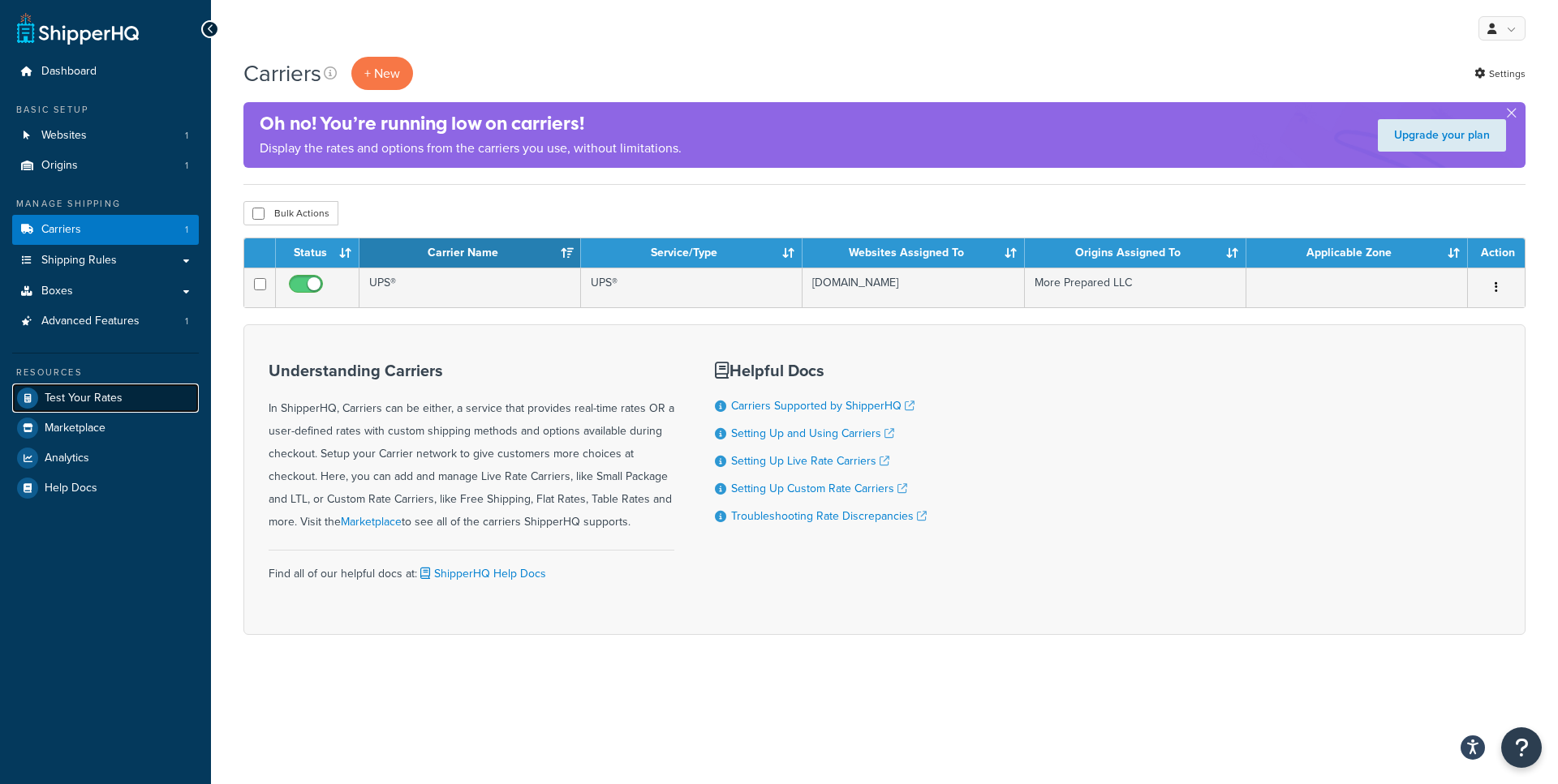
click at [113, 400] on span "Test Your Rates" at bounding box center [84, 398] width 78 height 14
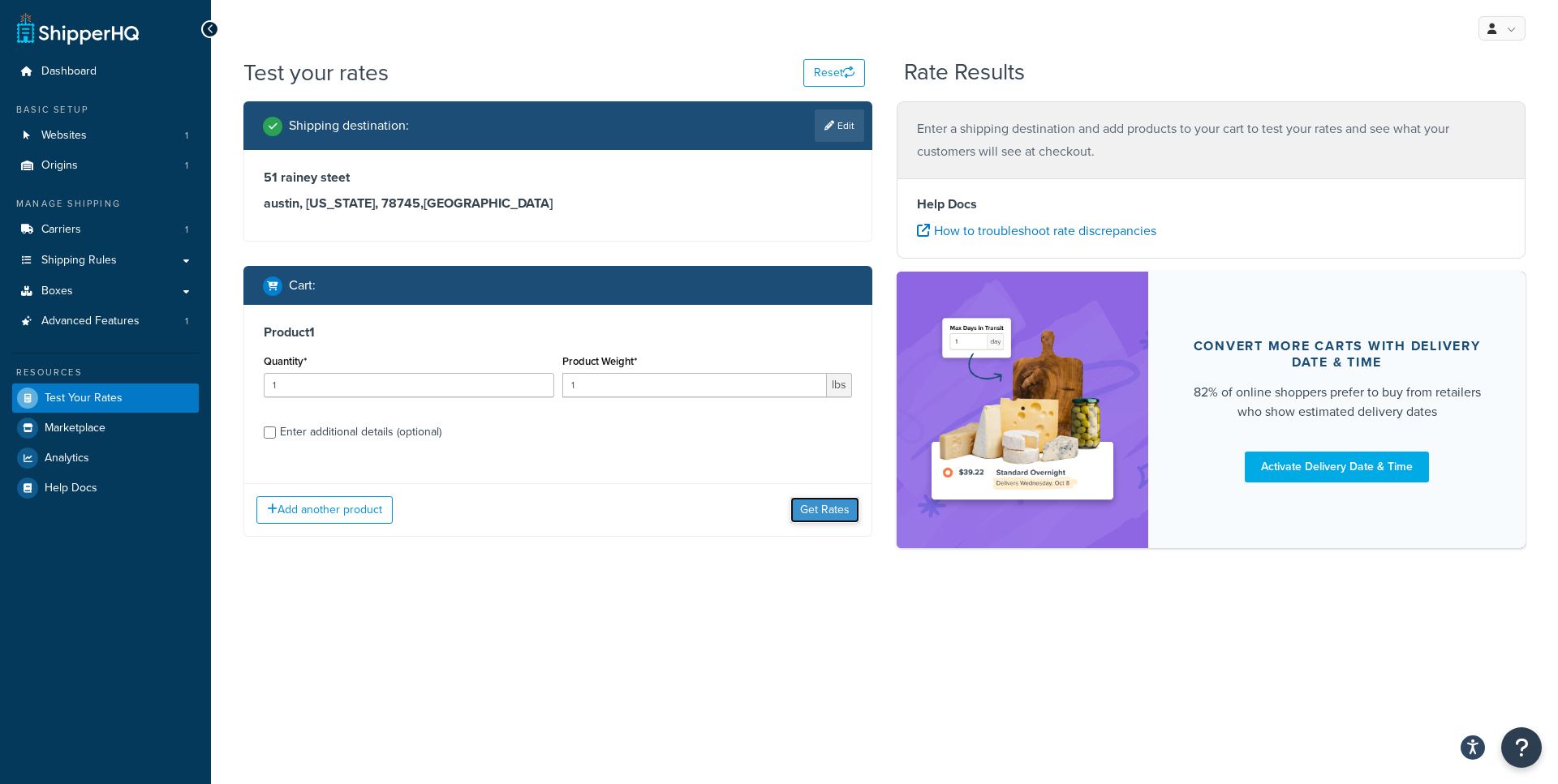
click at [816, 520] on button "Get Rates" at bounding box center [824, 510] width 69 height 26
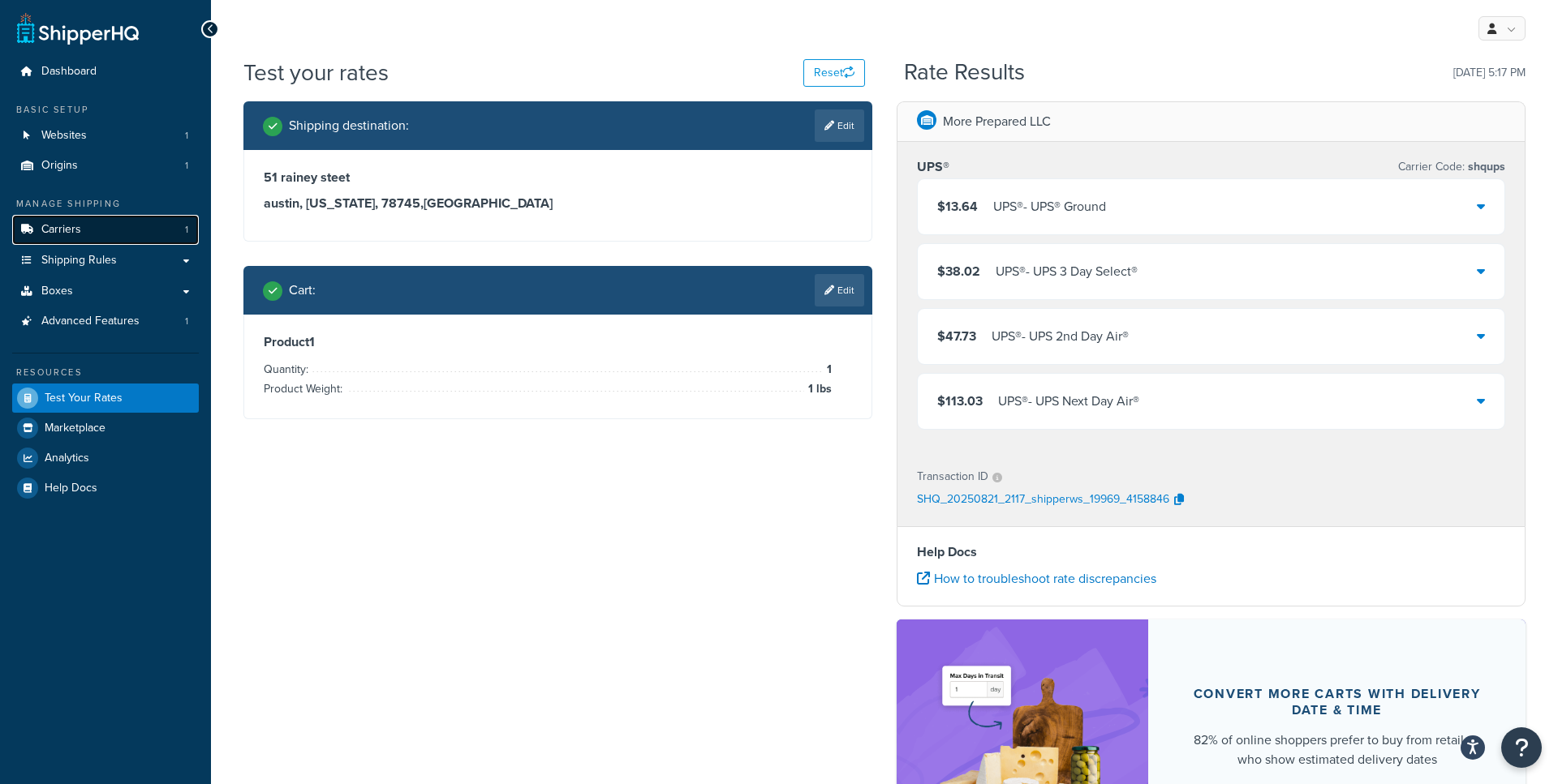
click at [89, 227] on link "Carriers 1" at bounding box center [105, 230] width 186 height 30
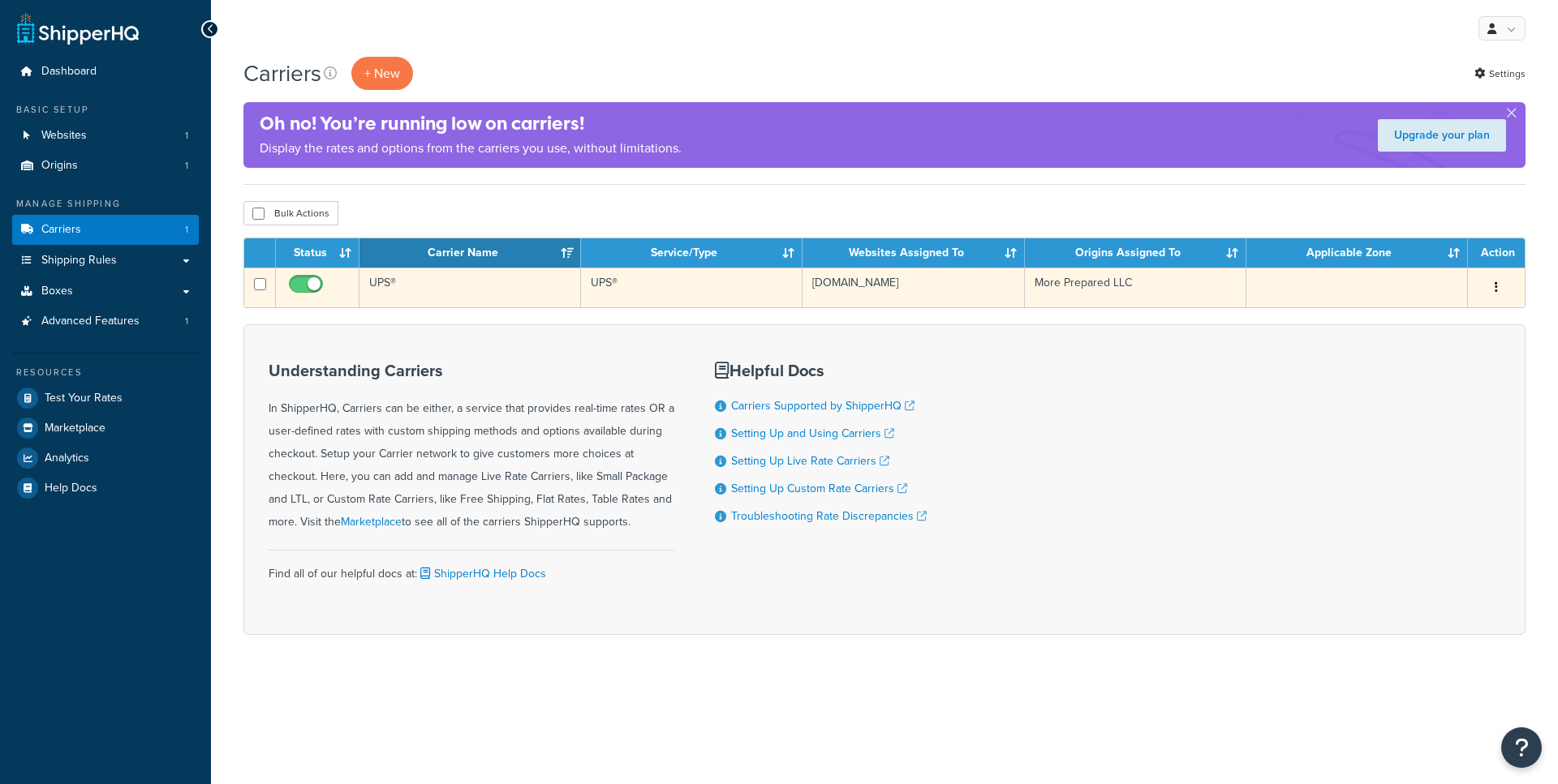
click at [309, 287] on input "checkbox" at bounding box center [308, 288] width 45 height 20
checkbox input "false"
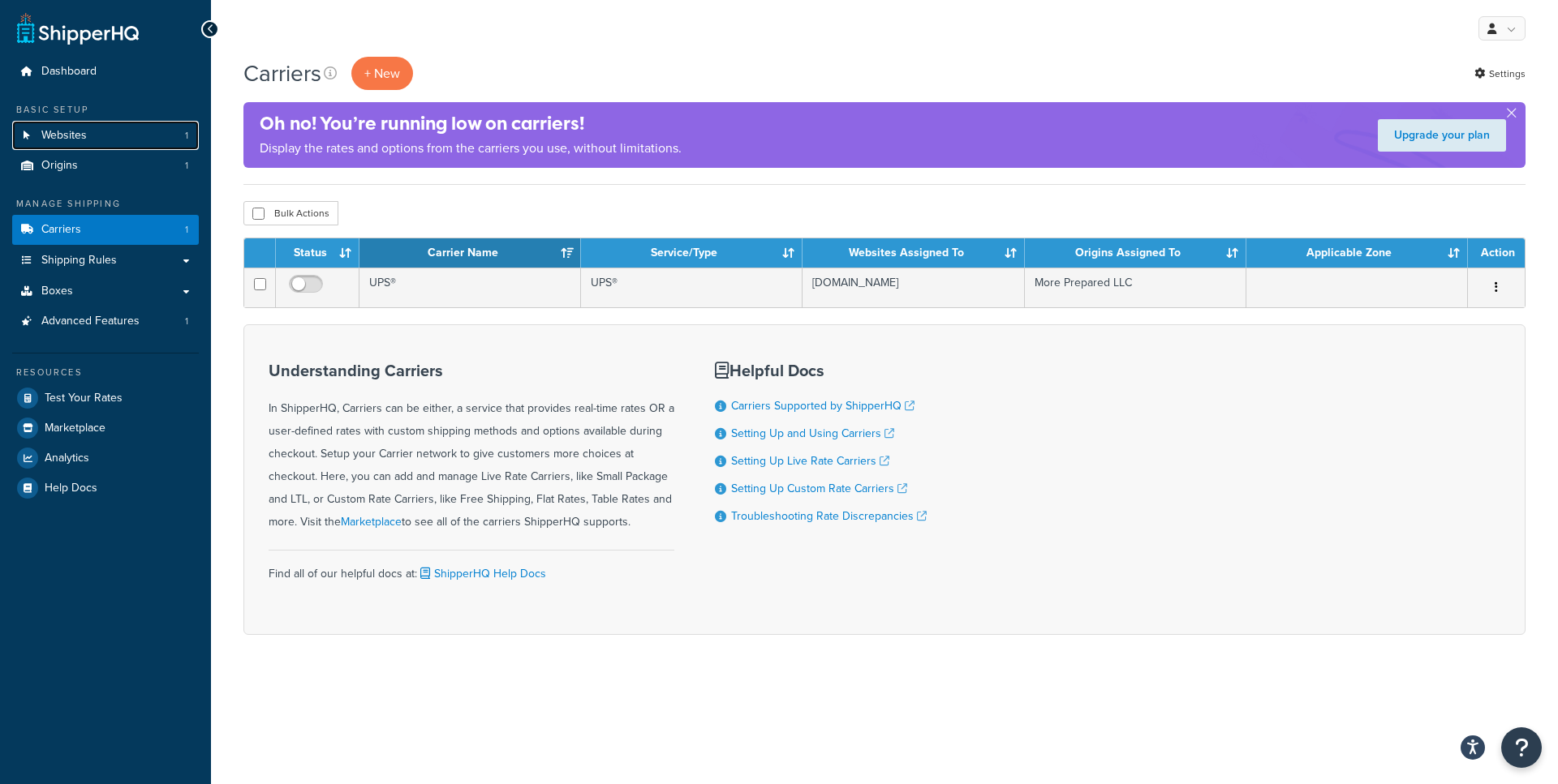
click at [104, 135] on link "Websites 1" at bounding box center [105, 136] width 186 height 30
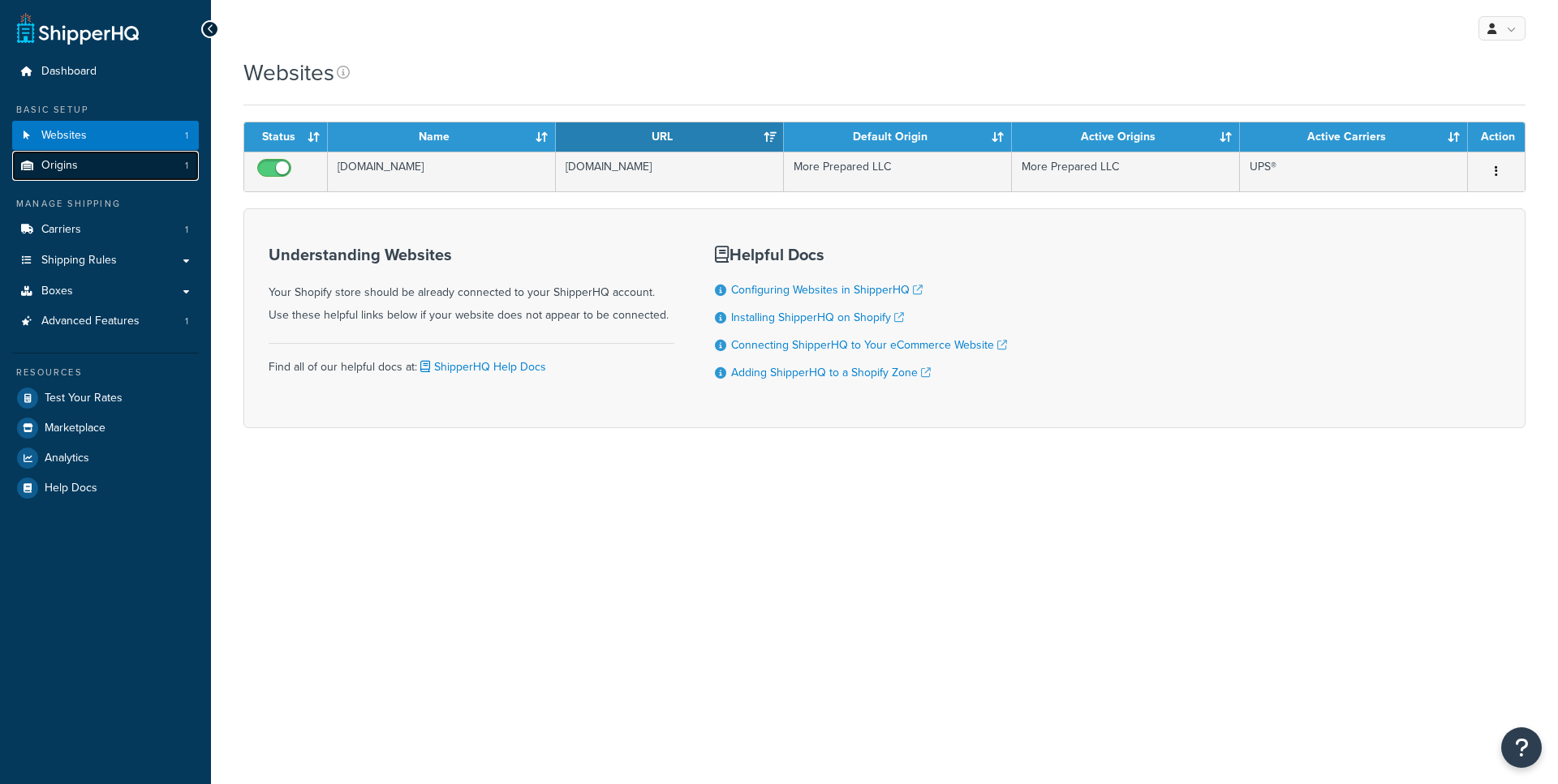
click at [108, 170] on link "Origins 1" at bounding box center [105, 165] width 186 height 30
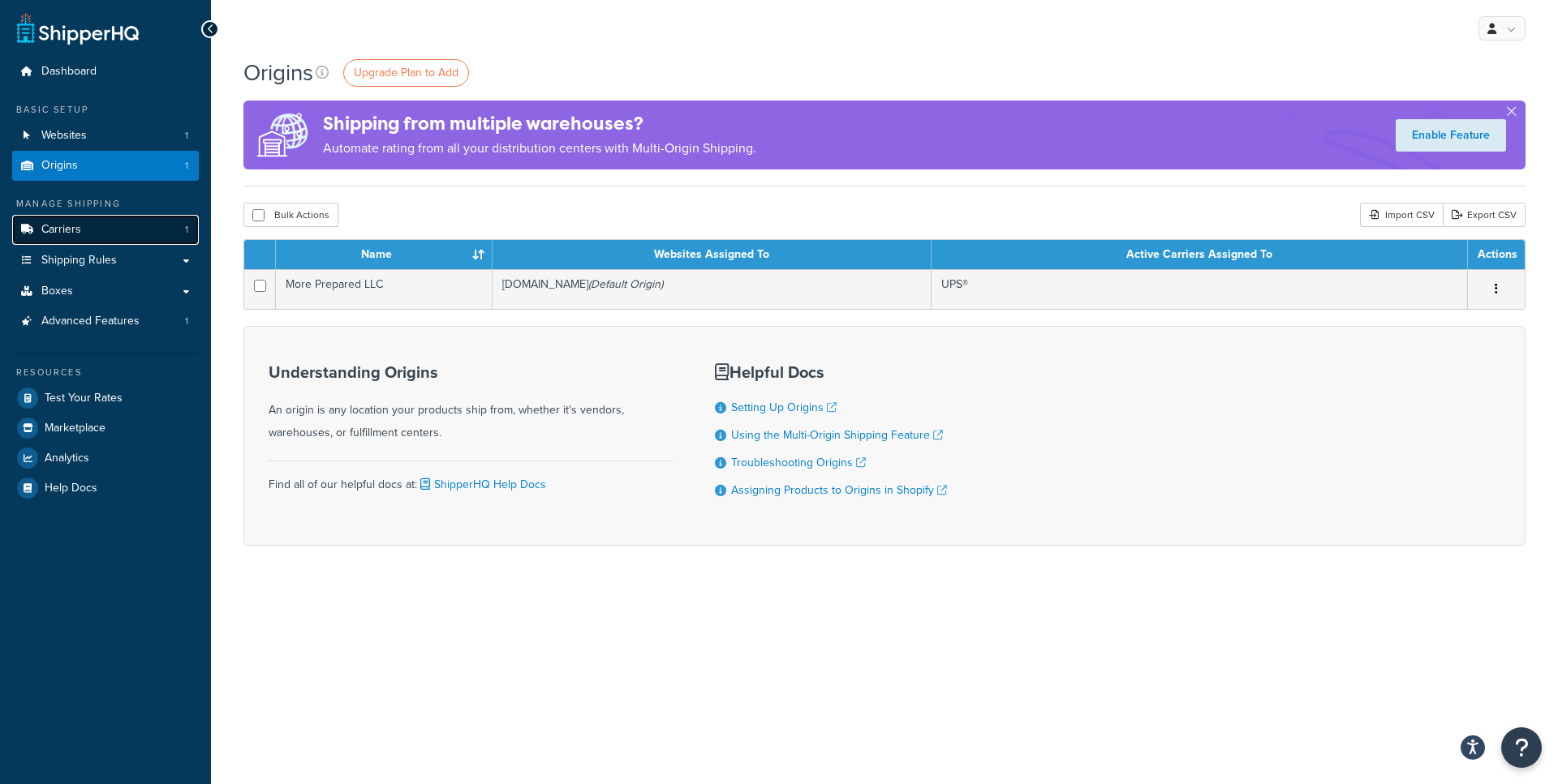
click at [96, 230] on link "Carriers 1" at bounding box center [105, 230] width 186 height 30
